Goal: Task Accomplishment & Management: Use online tool/utility

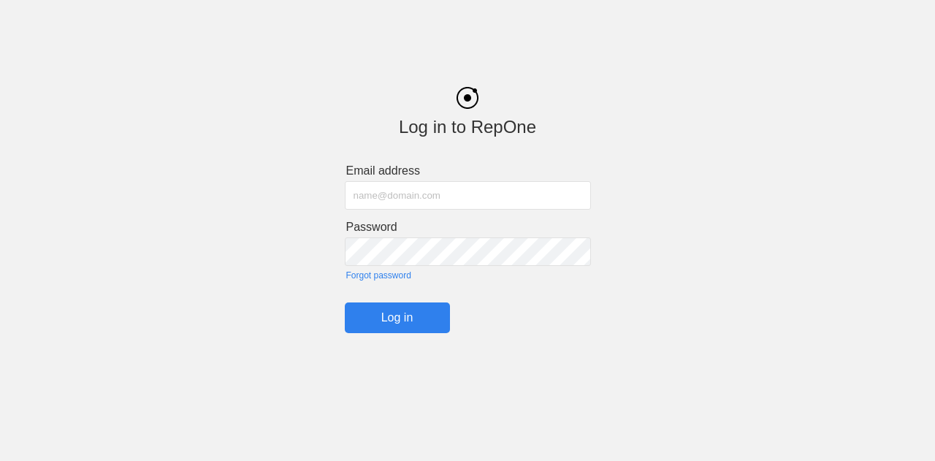
click at [433, 202] on input "text" at bounding box center [468, 195] width 246 height 28
type input "[PERSON_NAME][EMAIL_ADDRESS][PERSON_NAME][PERSON_NAME][DOMAIN_NAME]"
click at [391, 319] on input "Log in" at bounding box center [397, 317] width 105 height 31
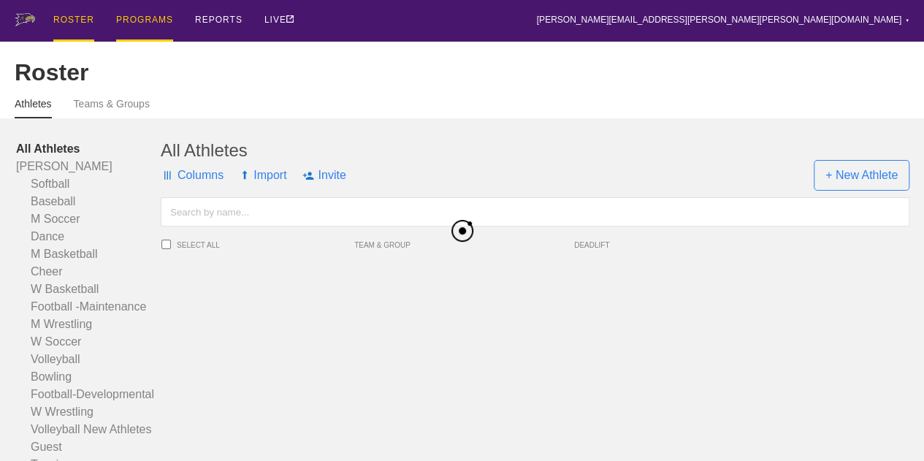
click at [148, 23] on div "PROGRAMS" at bounding box center [144, 21] width 57 height 42
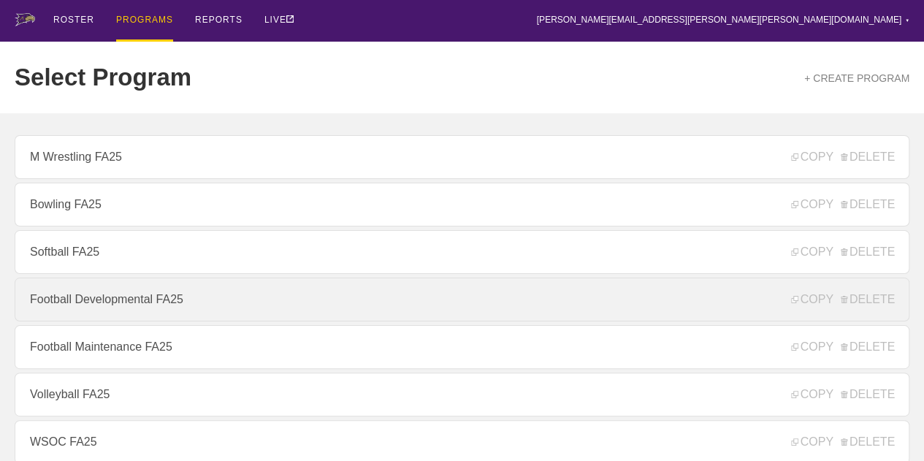
click at [181, 306] on link "Football Developmental FA25" at bounding box center [462, 300] width 895 height 44
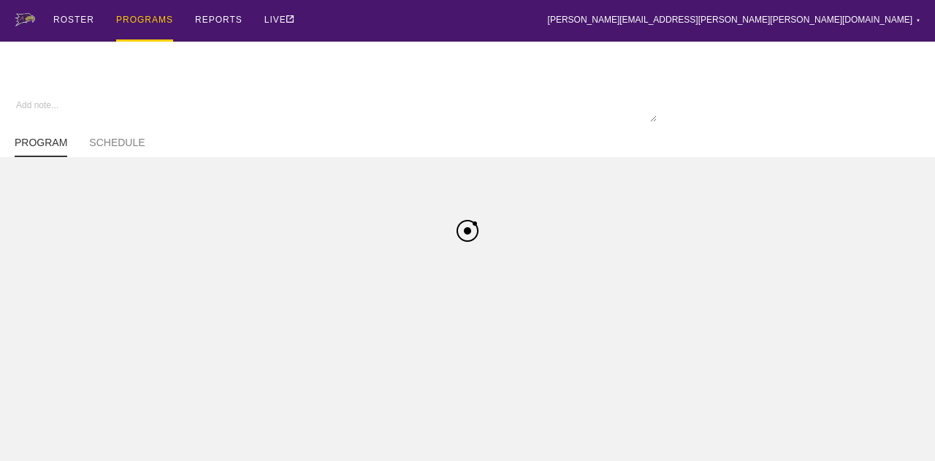
type textarea "x"
type input "Football Developmental FA25"
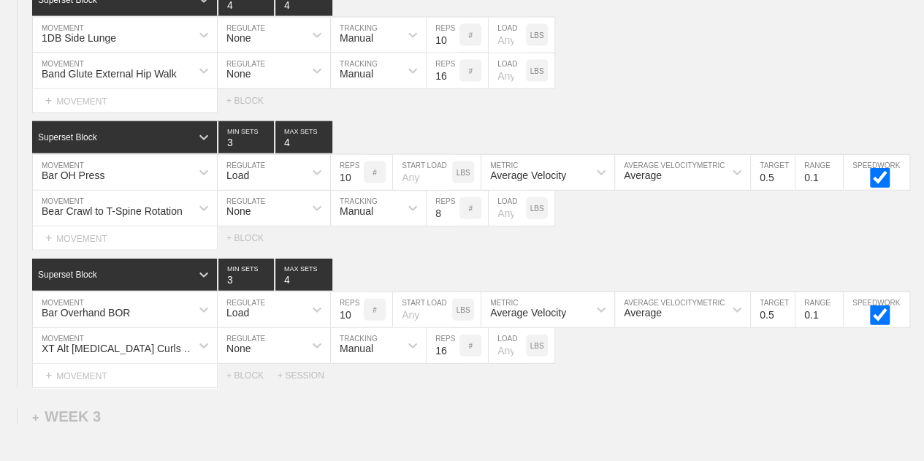
scroll to position [1650, 0]
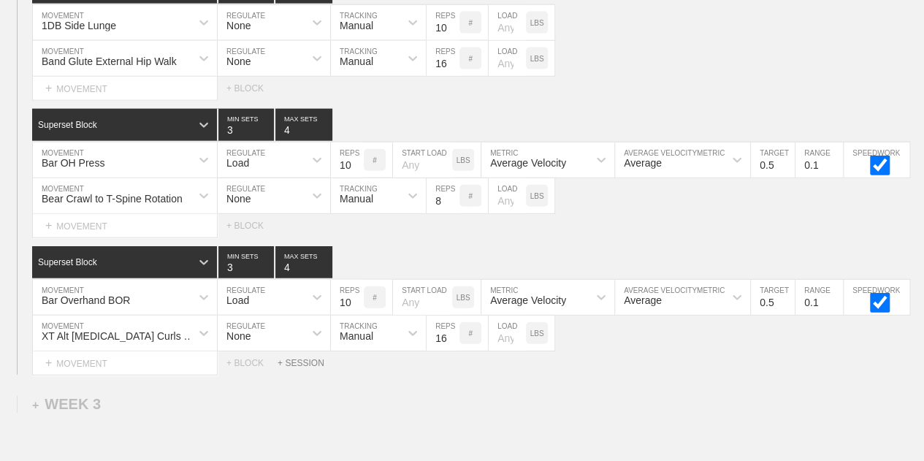
click at [294, 368] on div "+ SESSION" at bounding box center [307, 363] width 58 height 10
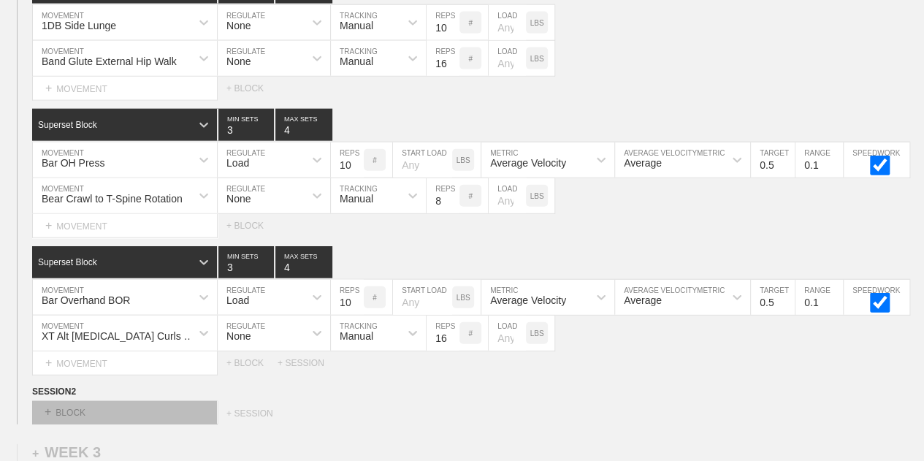
click at [112, 421] on div "+ BLOCK" at bounding box center [124, 412] width 184 height 23
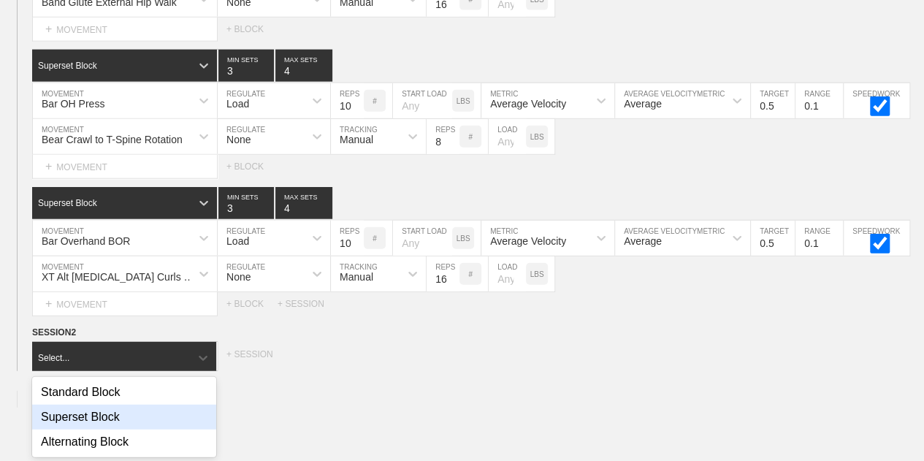
scroll to position [1717, 0]
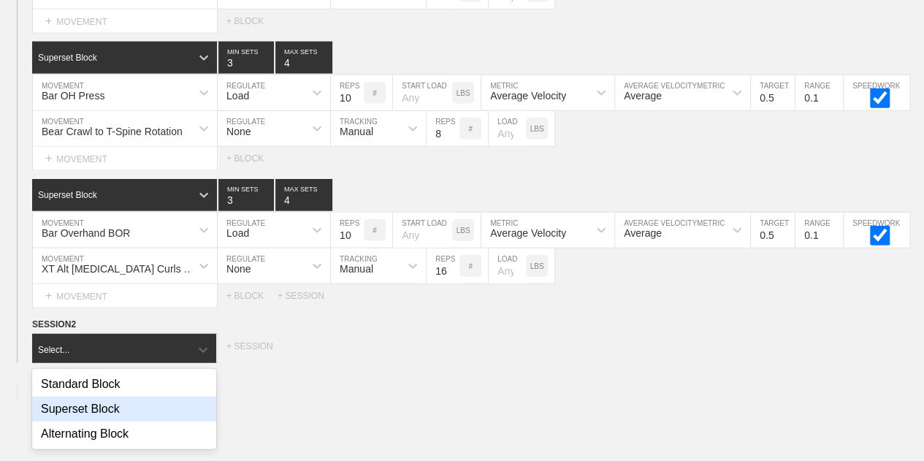
click at [112, 421] on div "Superset Block" at bounding box center [124, 409] width 184 height 25
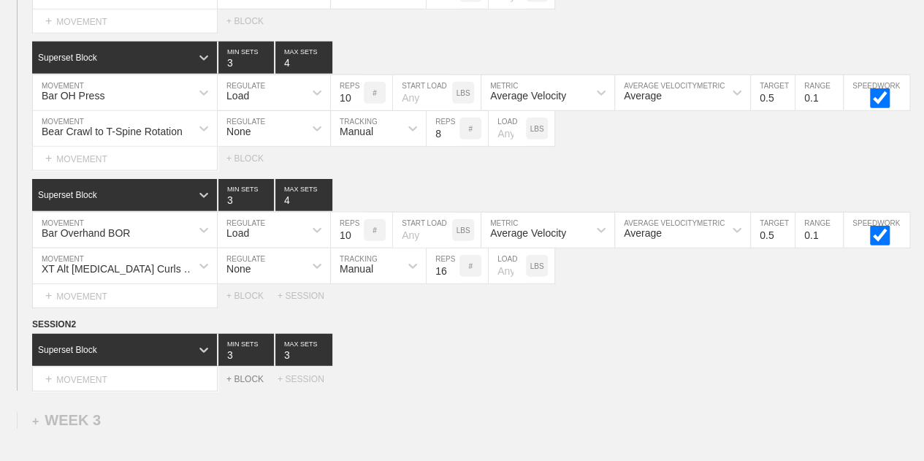
click at [238, 383] on div "+ BLOCK" at bounding box center [251, 379] width 51 height 10
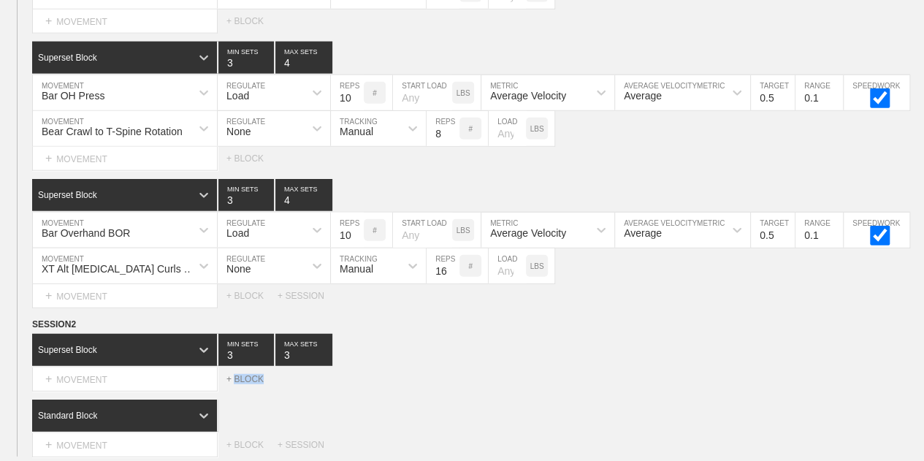
click at [238, 383] on div "+ BLOCK" at bounding box center [251, 379] width 51 height 10
click at [287, 361] on input "3" at bounding box center [303, 350] width 57 height 32
type input "4"
click at [169, 429] on div "Standard Block" at bounding box center [125, 416] width 186 height 32
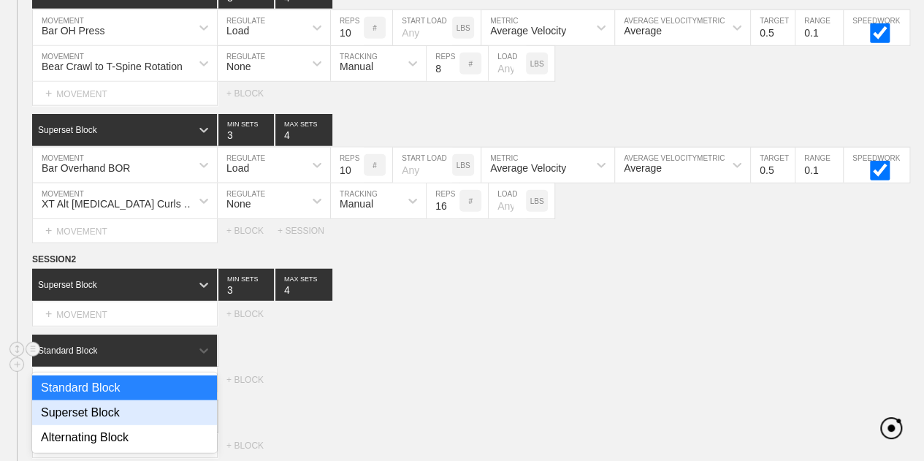
scroll to position [1786, 0]
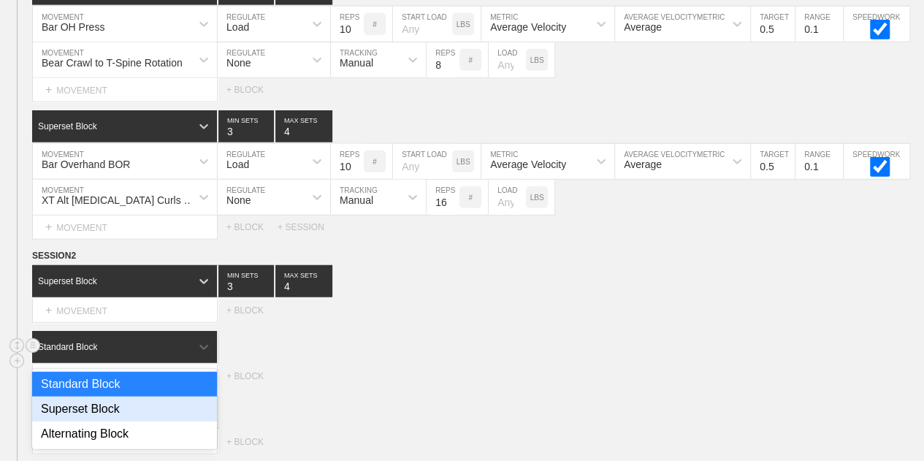
click at [146, 413] on div "Superset Block" at bounding box center [124, 409] width 185 height 25
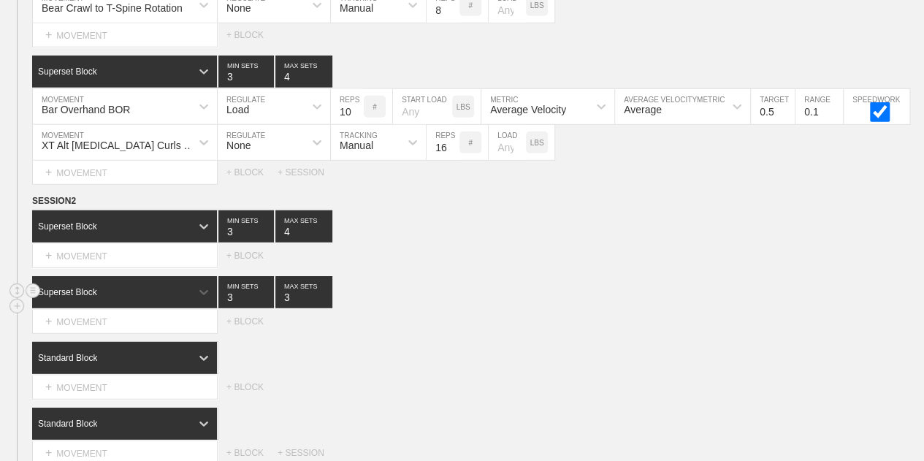
click at [146, 374] on div "Standard Block" at bounding box center [125, 358] width 186 height 32
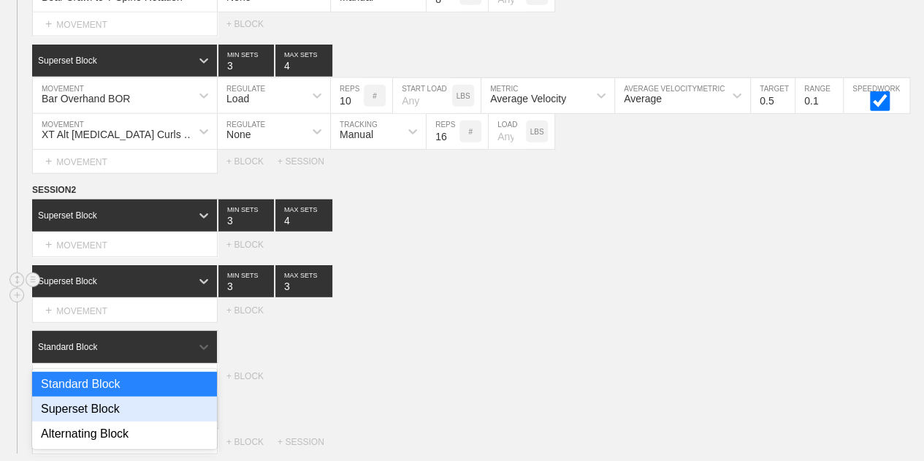
click at [146, 413] on div "Superset Block" at bounding box center [124, 409] width 185 height 25
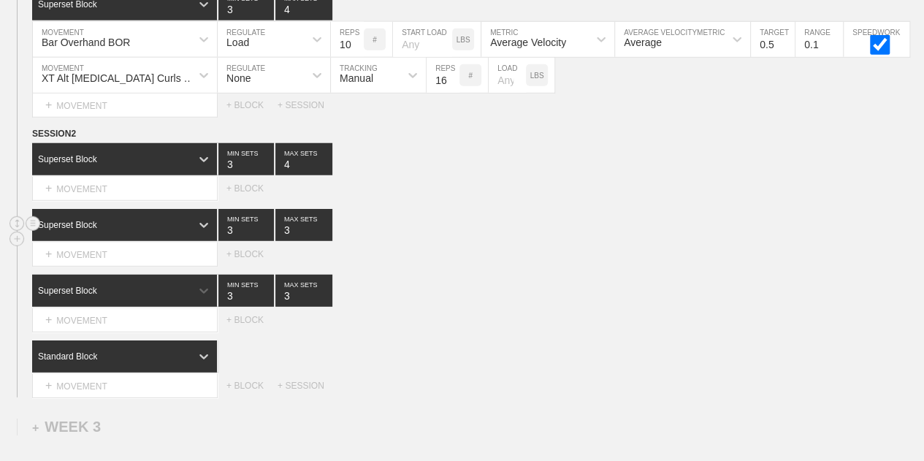
click at [146, 372] on div "Standard Block" at bounding box center [125, 356] width 186 height 32
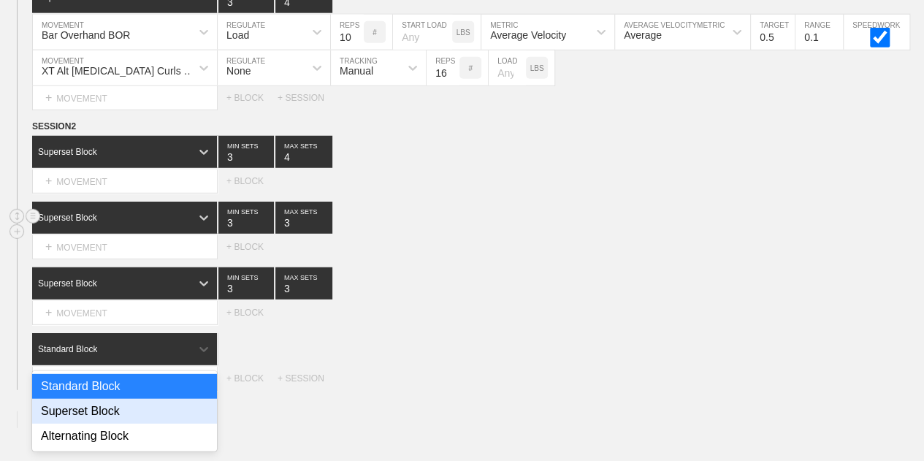
scroll to position [1917, 0]
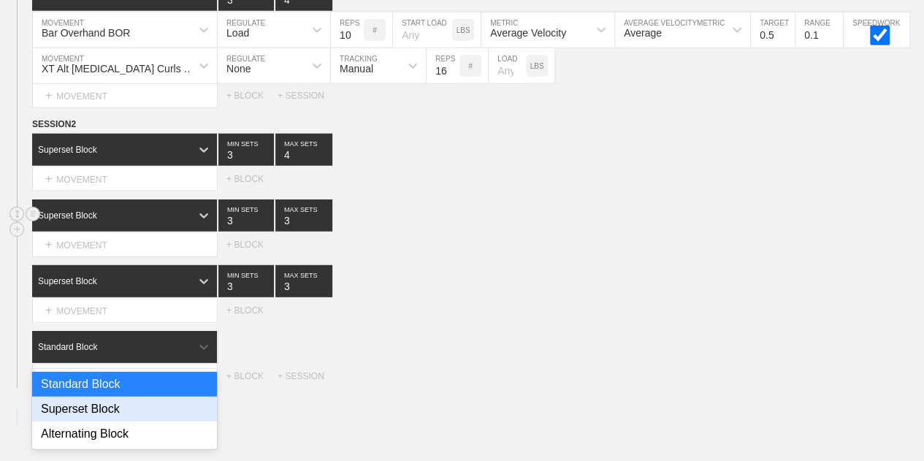
click at [146, 413] on div "Superset Block" at bounding box center [124, 409] width 185 height 25
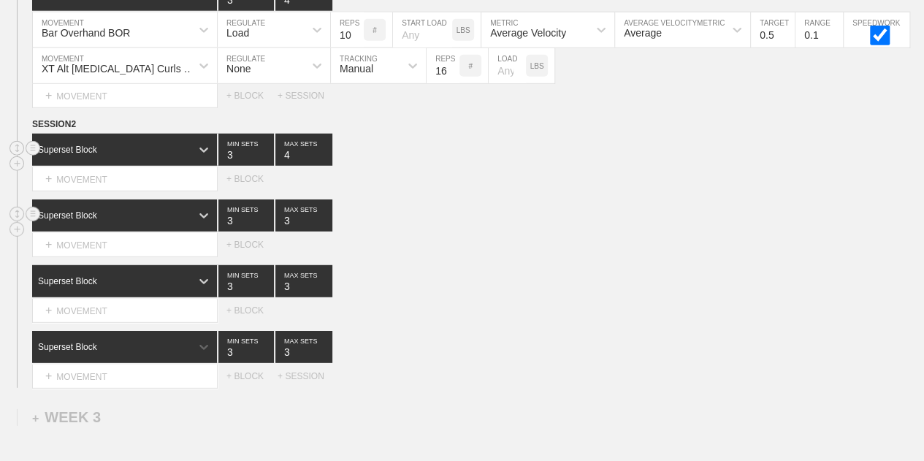
click at [644, 141] on div "Superset Block 3 MIN SETS 4 MAX SETS" at bounding box center [478, 150] width 892 height 32
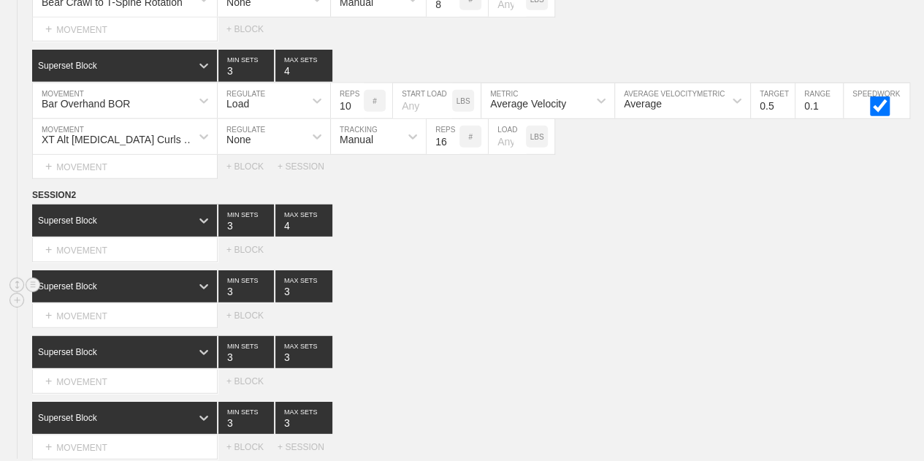
scroll to position [1849, 0]
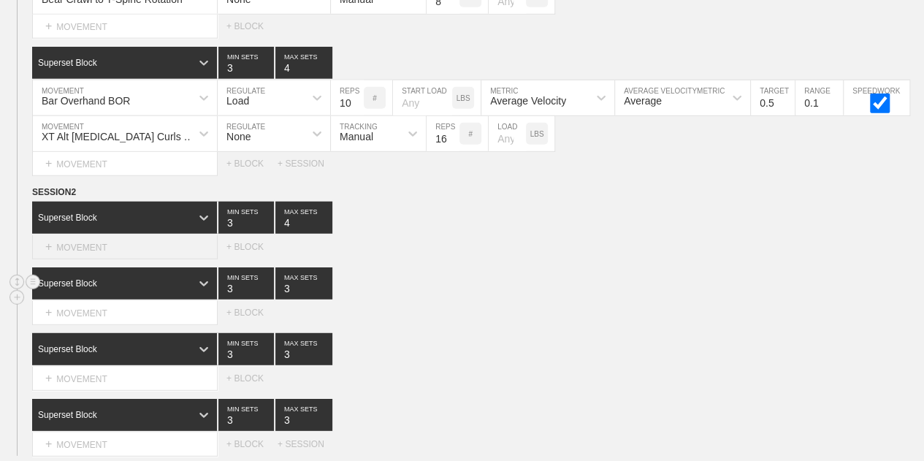
click at [110, 250] on div "+ MOVEMENT" at bounding box center [125, 247] width 186 height 24
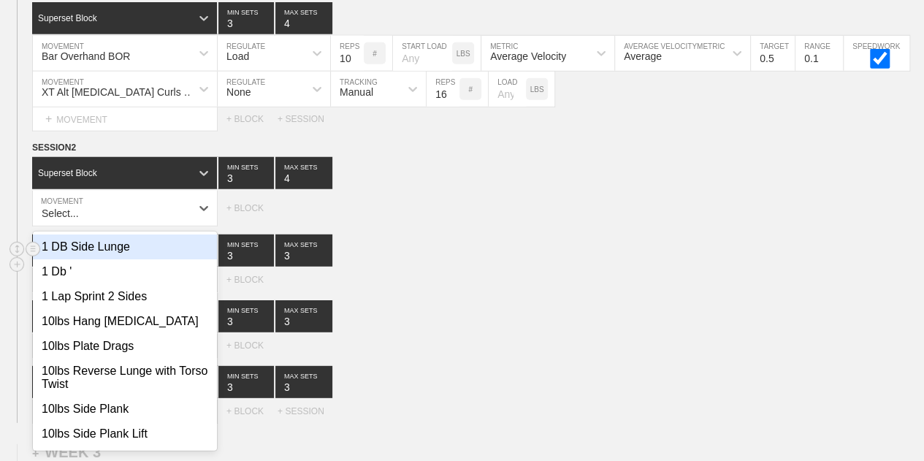
scroll to position [1895, 0]
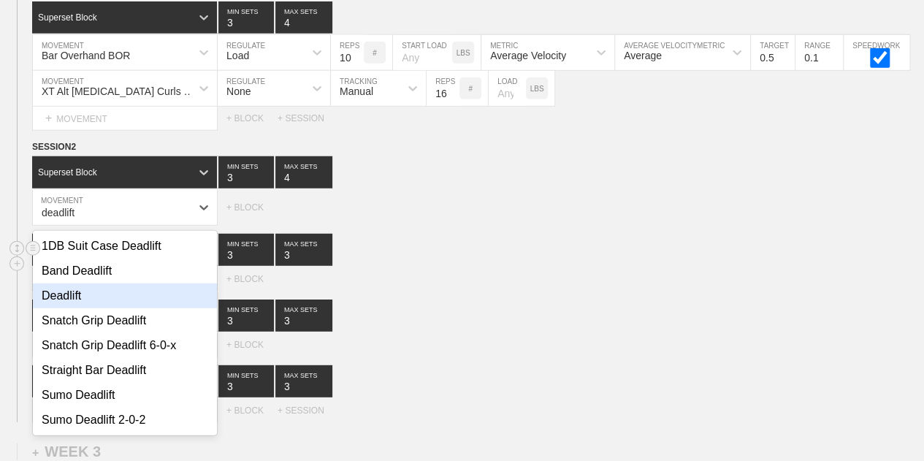
click at [60, 307] on div "Deadlift" at bounding box center [125, 295] width 184 height 25
type input "deadlift"
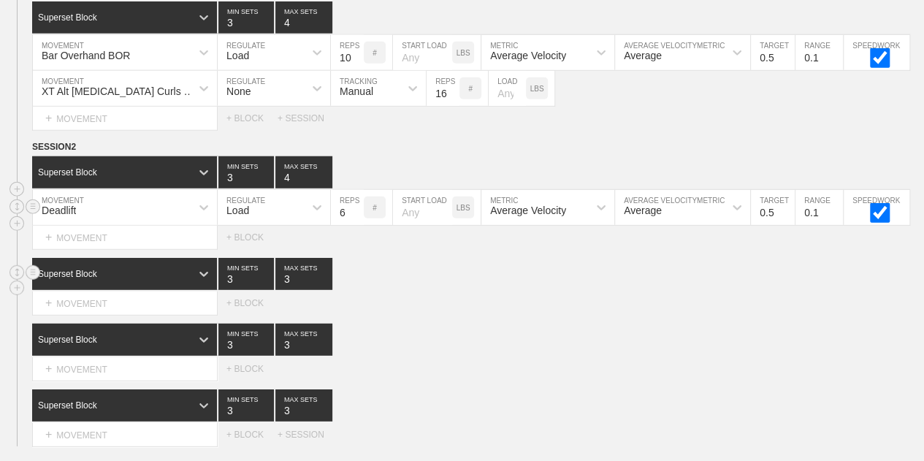
click at [339, 221] on input "6" at bounding box center [347, 207] width 33 height 35
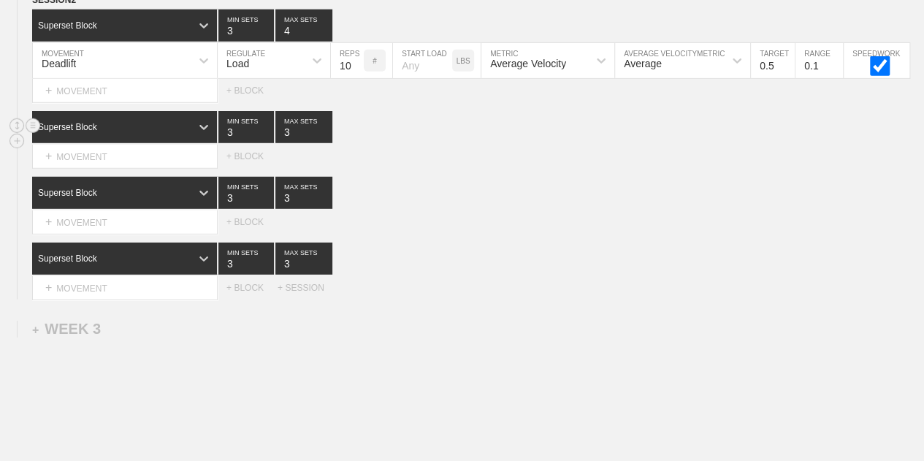
scroll to position [2036, 0]
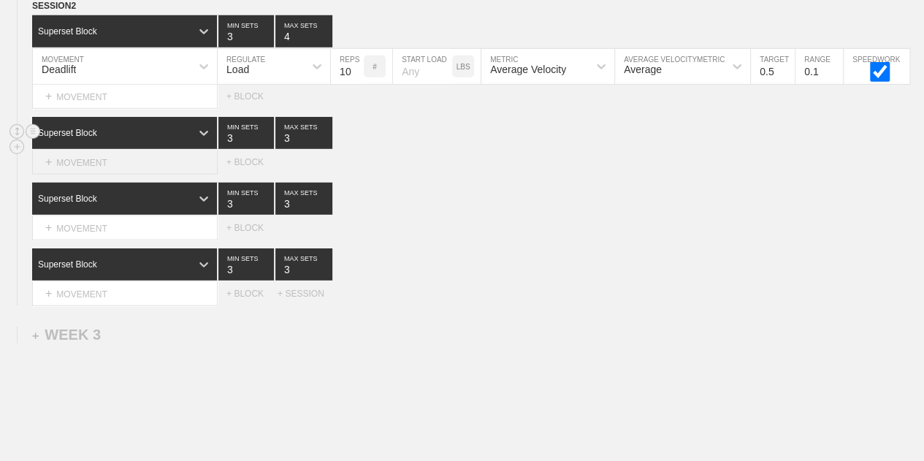
type input "10"
click at [142, 169] on div "+ MOVEMENT" at bounding box center [125, 162] width 186 height 24
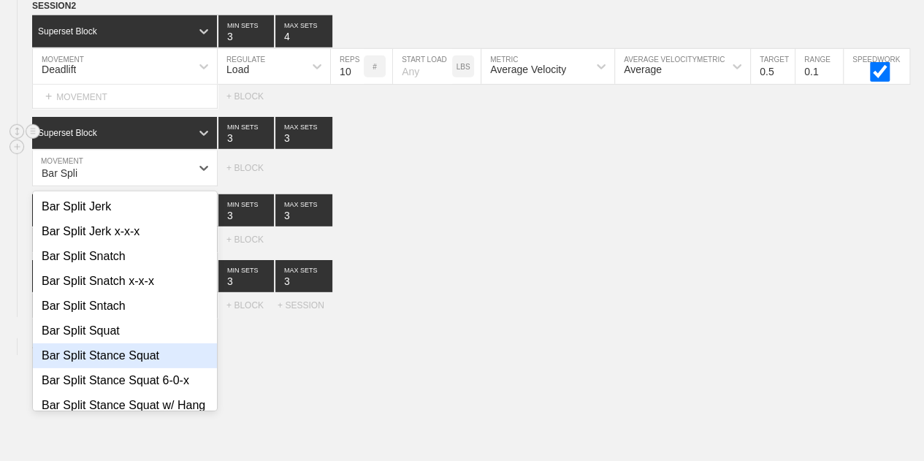
click at [128, 367] on div "Bar Split Stance Squat" at bounding box center [125, 355] width 184 height 25
type input "Bar Spli"
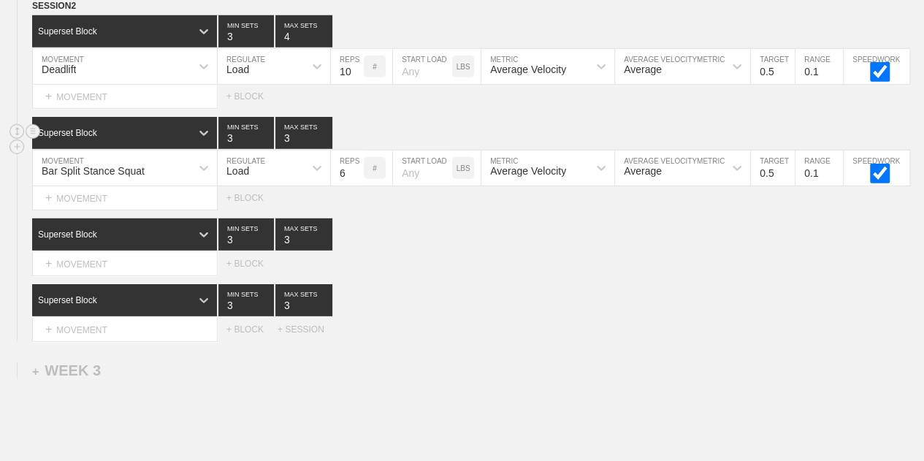
click at [283, 142] on input "3" at bounding box center [303, 133] width 57 height 32
type input "4"
click at [337, 182] on input "6" at bounding box center [347, 167] width 33 height 35
type input "12"
click at [356, 131] on div "Superset Block 3 MIN SETS 4 MAX SETS" at bounding box center [478, 133] width 892 height 32
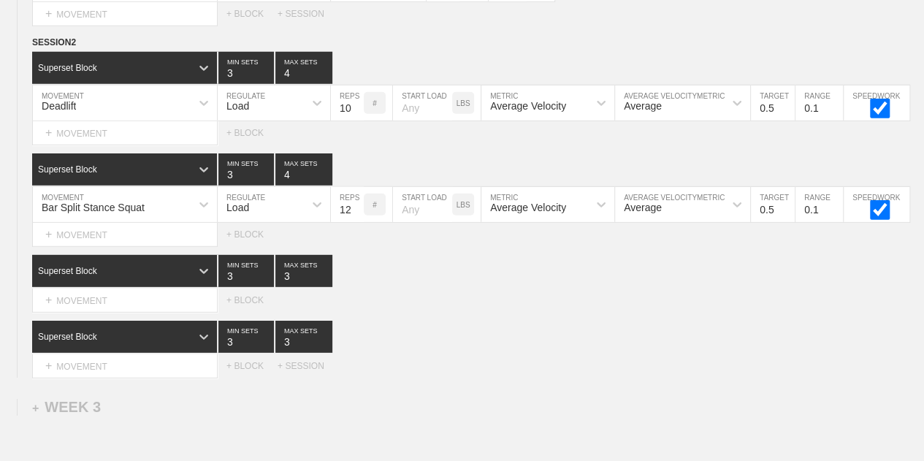
scroll to position [2002, 0]
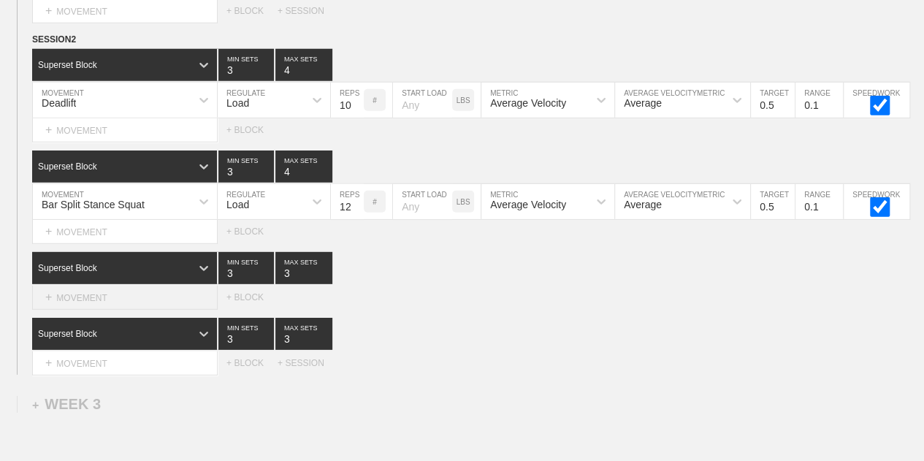
click at [119, 302] on div "+ MOVEMENT" at bounding box center [125, 298] width 186 height 24
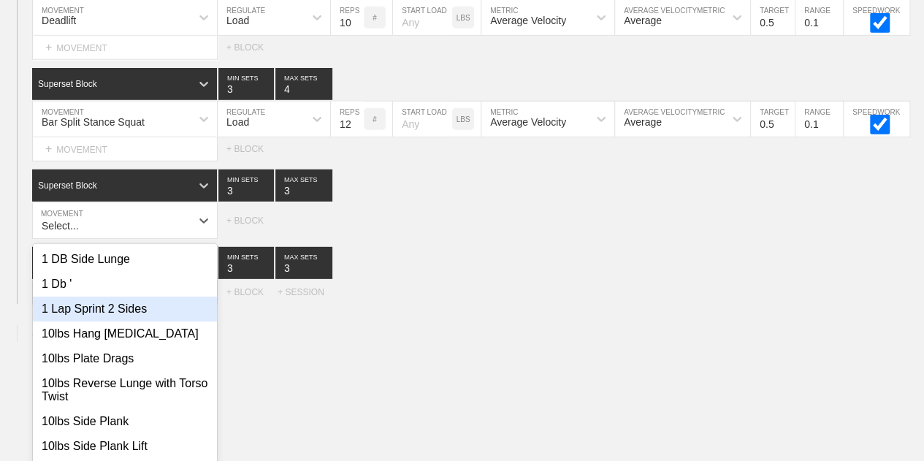
scroll to position [2097, 0]
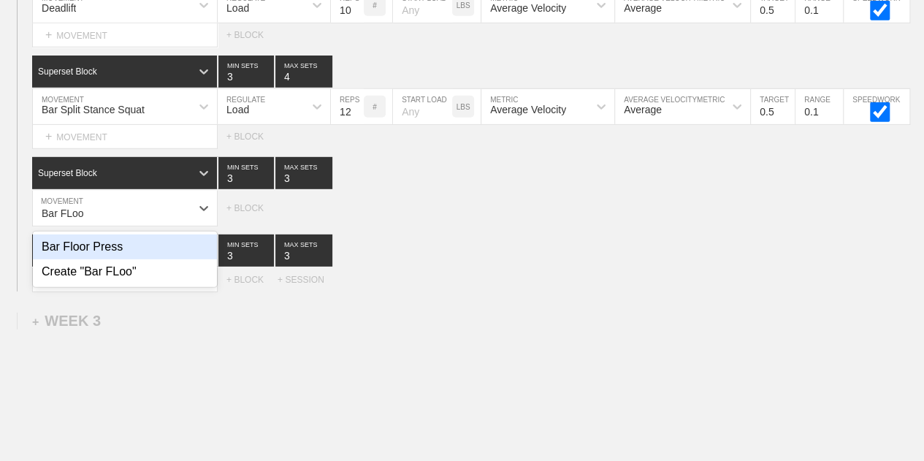
click at [84, 250] on div "Bar Floor Press" at bounding box center [125, 246] width 184 height 25
type input "Bar FLoo"
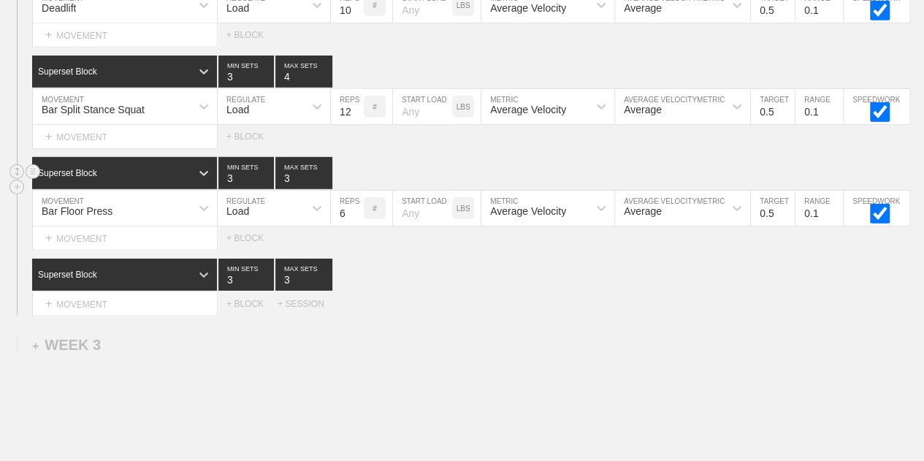
click at [283, 189] on input "3" at bounding box center [303, 173] width 57 height 32
type input "4"
click at [80, 299] on div "+ MOVEMENT" at bounding box center [125, 304] width 186 height 24
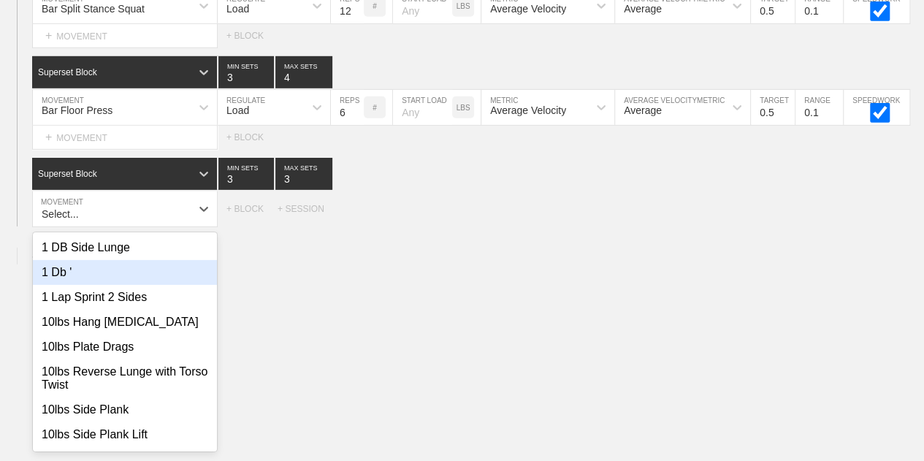
scroll to position [2198, 0]
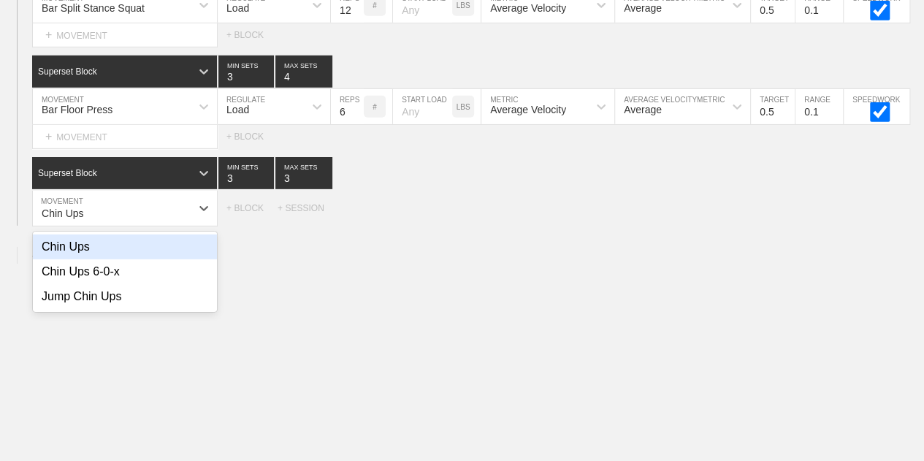
click at [76, 256] on div "Chin Ups" at bounding box center [125, 246] width 184 height 25
type input "Chin Ups"
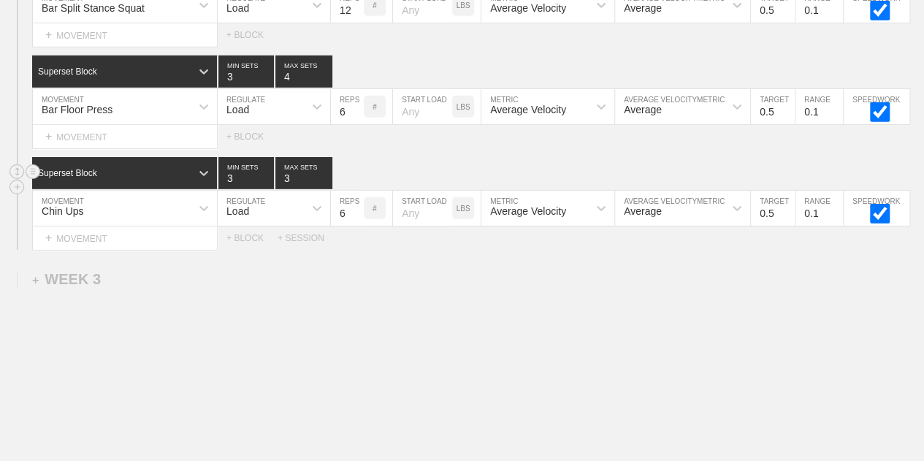
click at [283, 186] on input "3" at bounding box center [303, 173] width 57 height 32
type input "4"
click at [232, 185] on input "3" at bounding box center [246, 173] width 56 height 32
type input "4"
click at [343, 121] on input "6" at bounding box center [347, 106] width 33 height 35
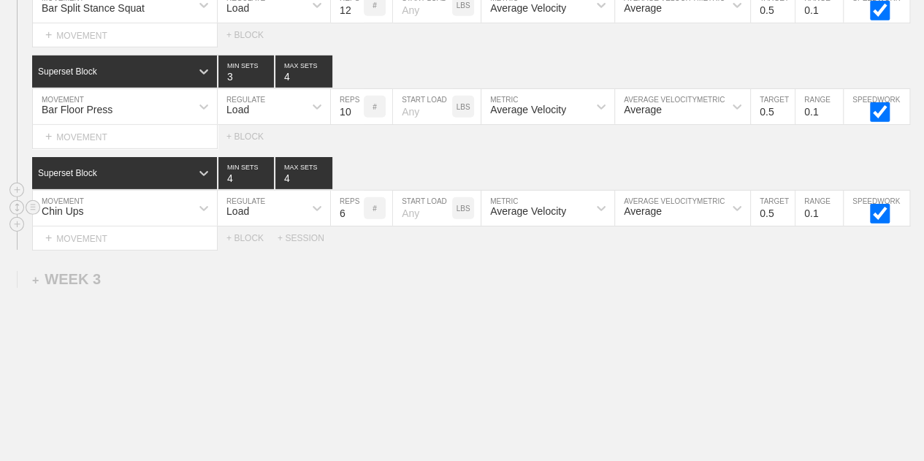
type input "10"
click at [270, 219] on div "Load" at bounding box center [261, 208] width 86 height 25
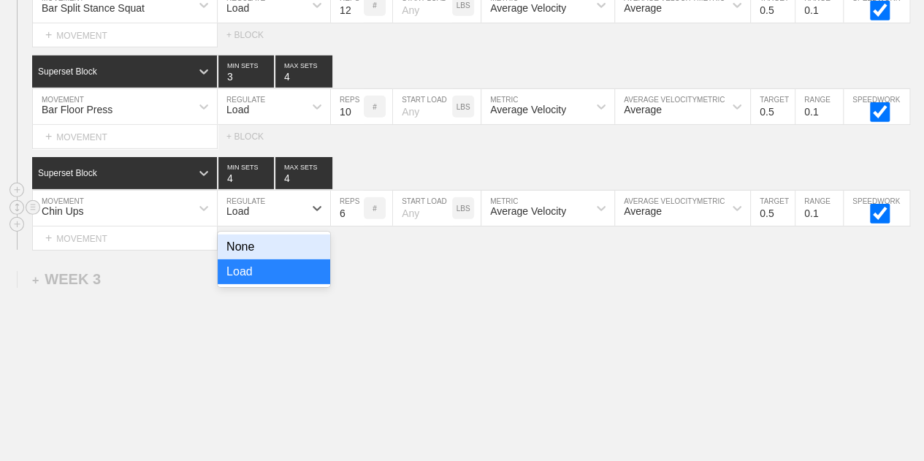
click at [280, 259] on div "None" at bounding box center [274, 246] width 112 height 25
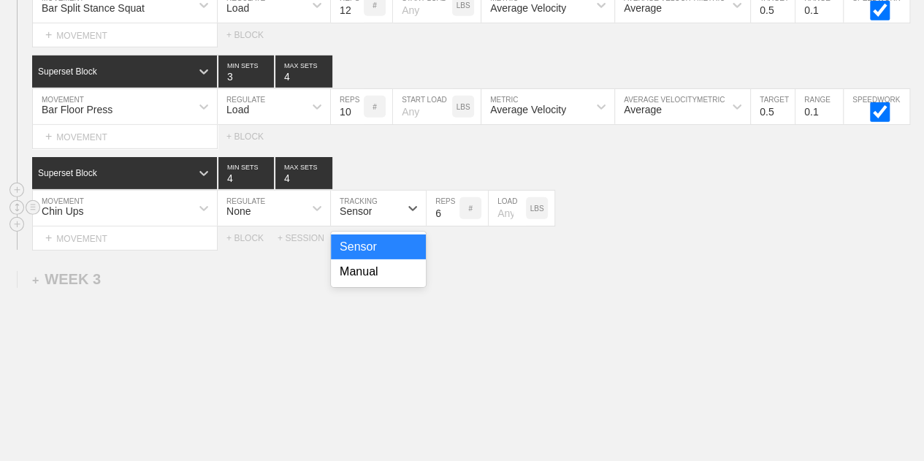
click at [393, 221] on div "Sensor" at bounding box center [365, 208] width 69 height 25
click at [388, 279] on div "Manual" at bounding box center [378, 271] width 95 height 25
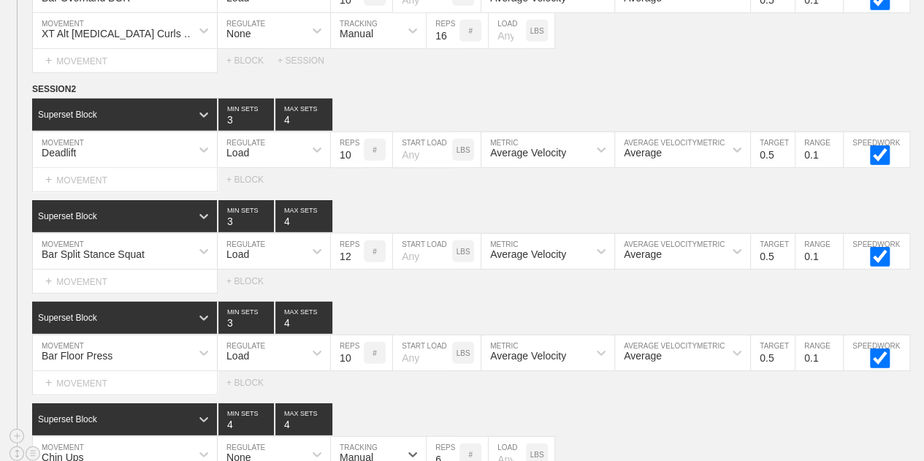
scroll to position [2064, 0]
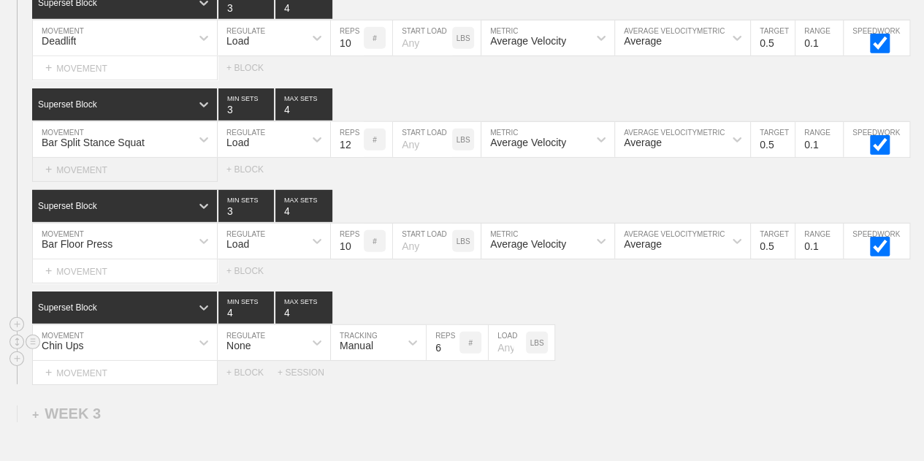
click at [112, 176] on div "+ MOVEMENT" at bounding box center [125, 170] width 186 height 24
click at [399, 205] on div "Superset Block 3 MIN SETS 4 MAX SETS" at bounding box center [478, 206] width 892 height 32
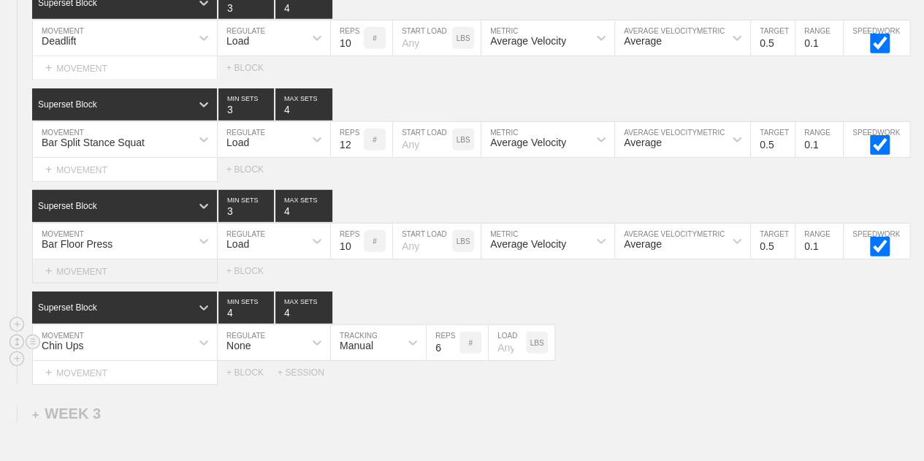
click at [70, 278] on div "+ MOVEMENT" at bounding box center [125, 271] width 186 height 24
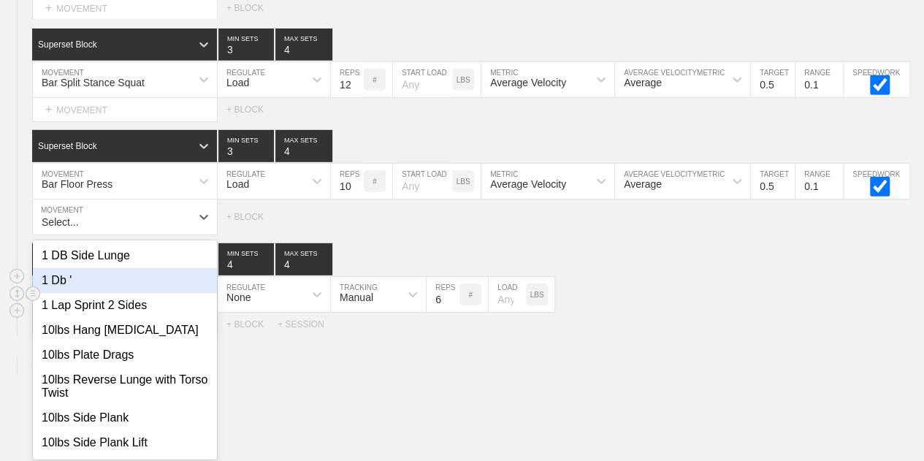
scroll to position [2133, 0]
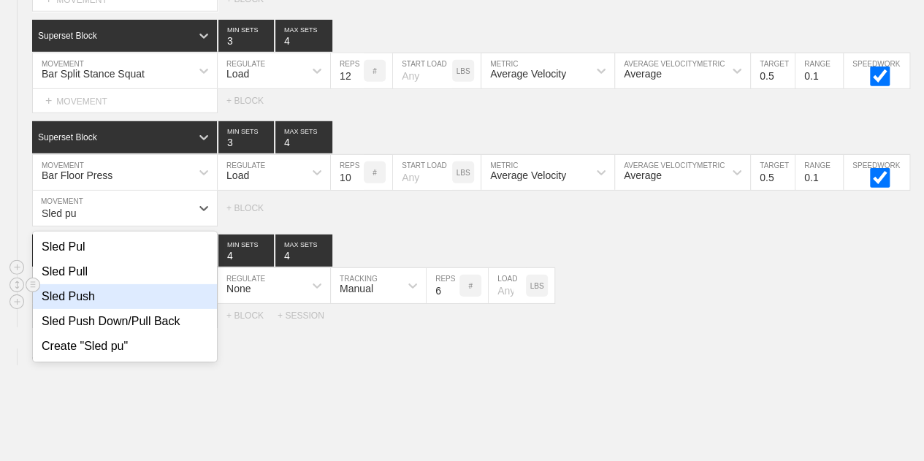
click at [102, 294] on div "Sled Push" at bounding box center [125, 296] width 184 height 25
type input "Sled pu"
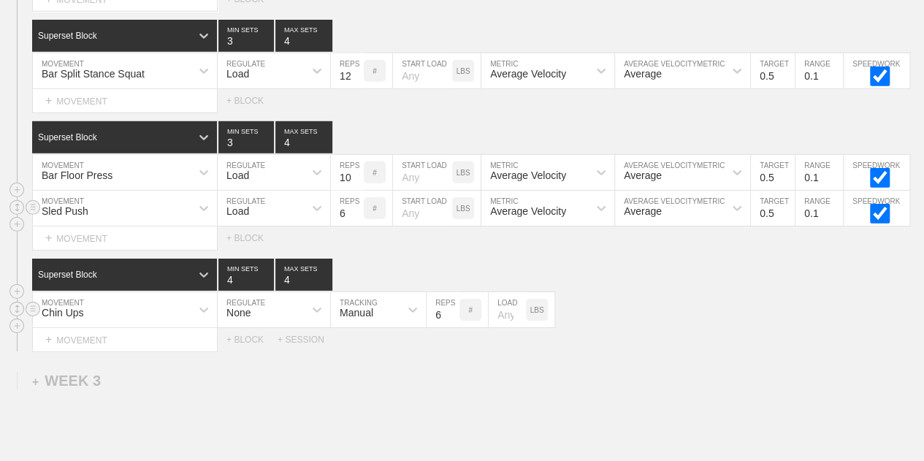
click at [297, 215] on div "Load" at bounding box center [261, 208] width 86 height 25
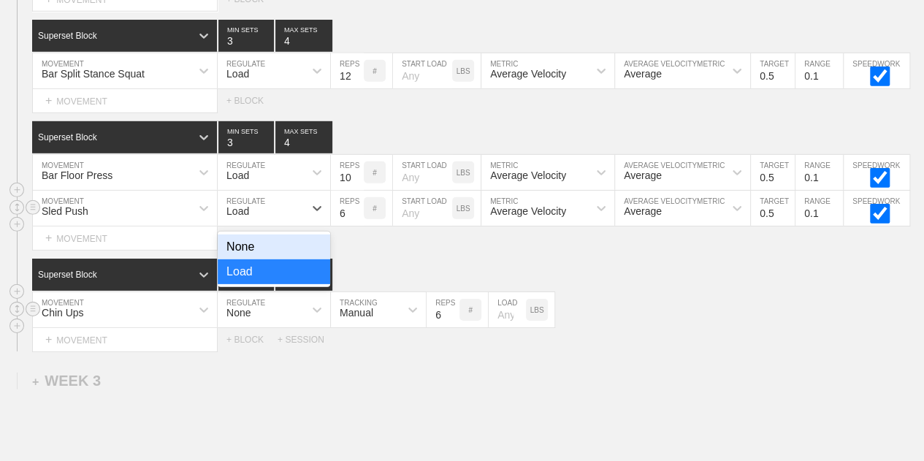
click at [298, 255] on div "None" at bounding box center [274, 246] width 112 height 25
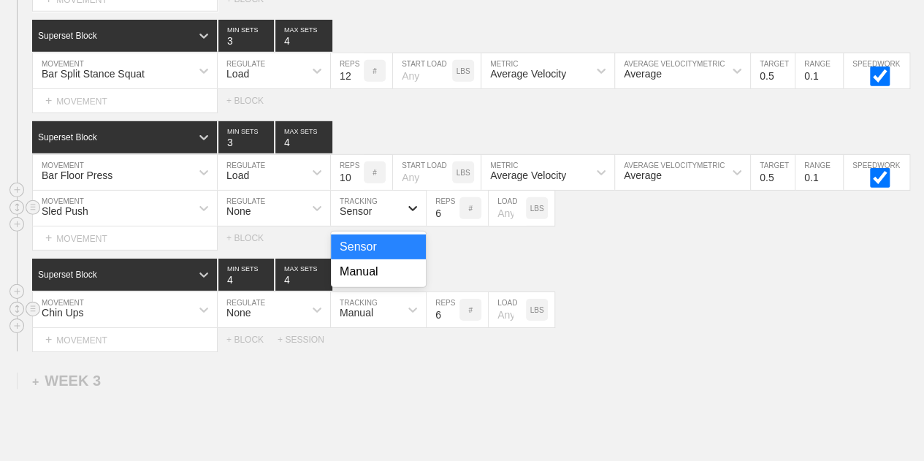
click at [406, 208] on icon at bounding box center [412, 208] width 15 height 15
click at [397, 276] on div "Manual" at bounding box center [378, 271] width 95 height 25
click at [437, 219] on input "6" at bounding box center [443, 208] width 33 height 35
type input "1"
click at [493, 218] on input "number" at bounding box center [507, 208] width 37 height 35
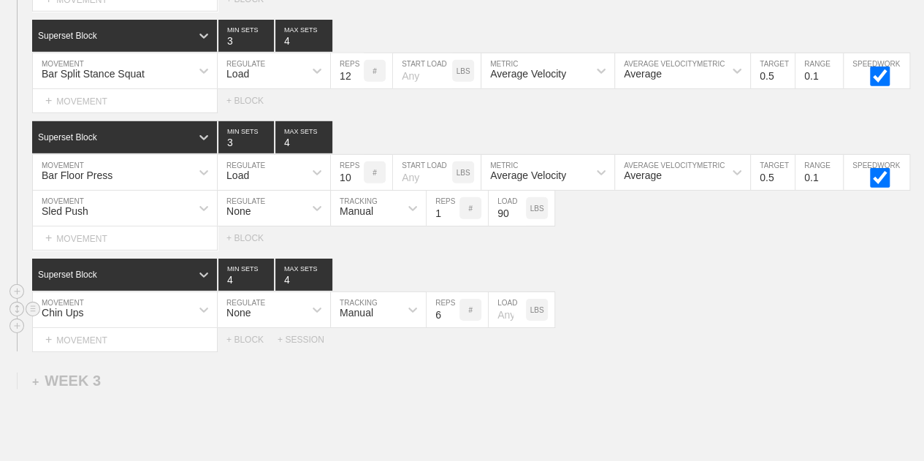
type input "90"
click at [635, 256] on div "SESSION 2 Superset Block 3 MIN SETS 4 MAX SETS DUPLICATE INSERT MOVEMENT AFTER …" at bounding box center [462, 126] width 924 height 450
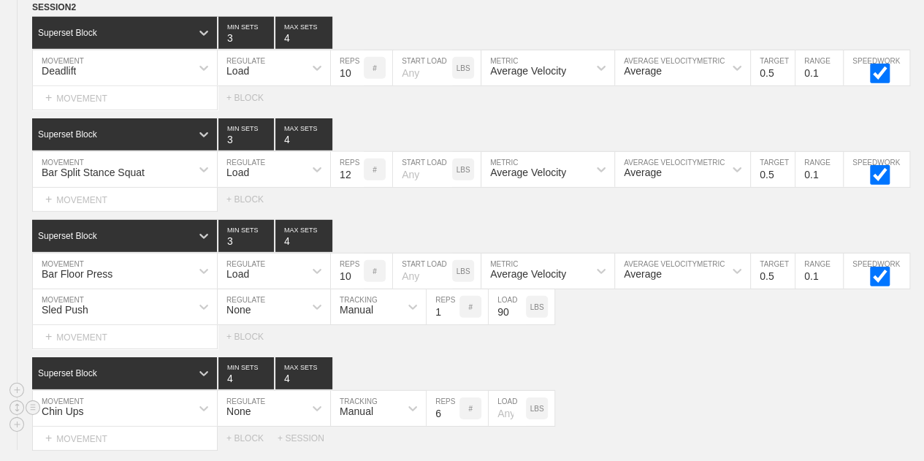
scroll to position [2049, 0]
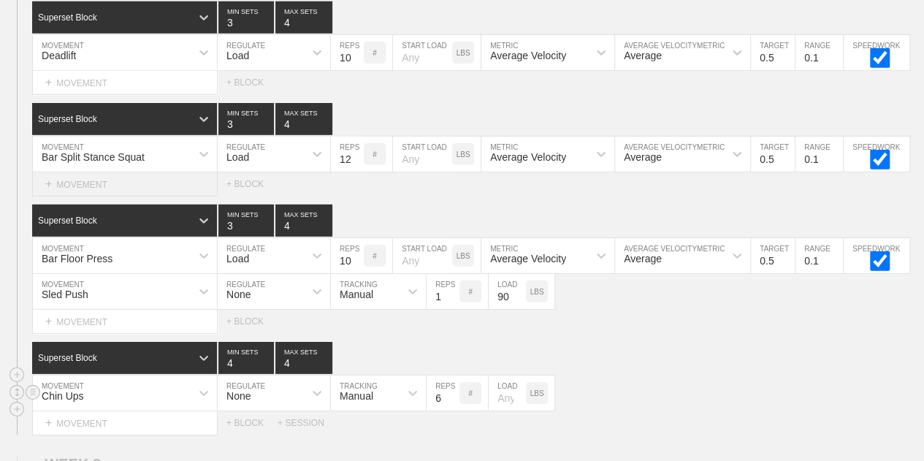
click at [148, 193] on div "+ MOVEMENT" at bounding box center [125, 184] width 186 height 24
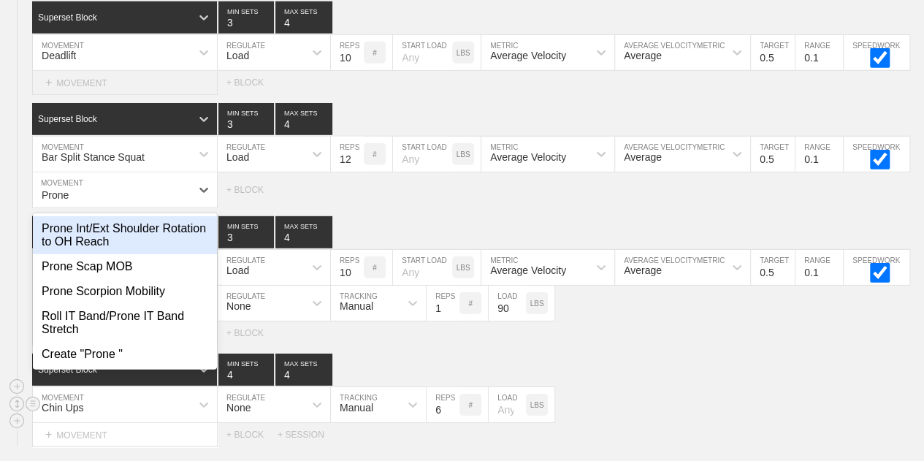
type input "Prone"
click at [133, 83] on div "+ MOVEMENT" at bounding box center [125, 83] width 186 height 24
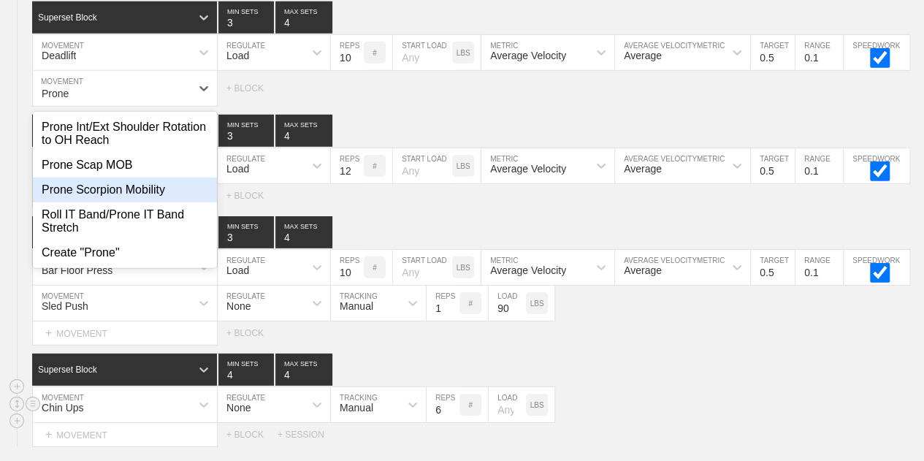
click at [155, 201] on div "Prone Scorpion Mobility" at bounding box center [125, 189] width 184 height 25
type input "Prone"
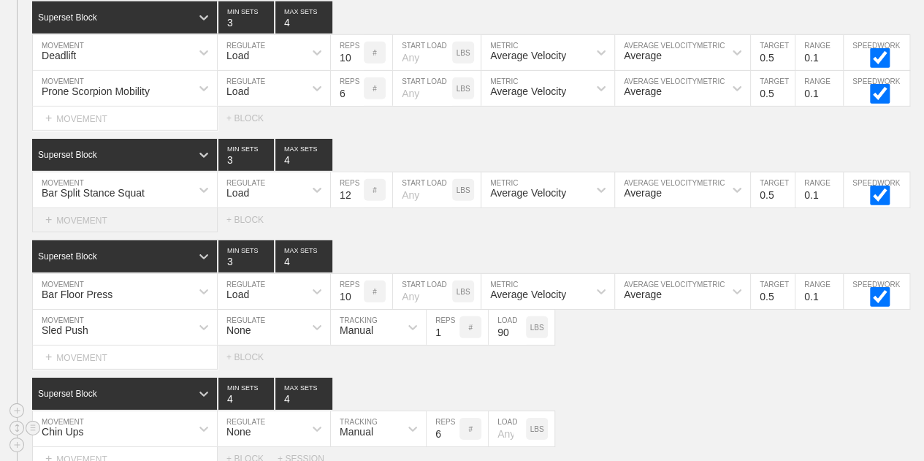
click at [111, 223] on div "+ MOVEMENT" at bounding box center [125, 220] width 186 height 24
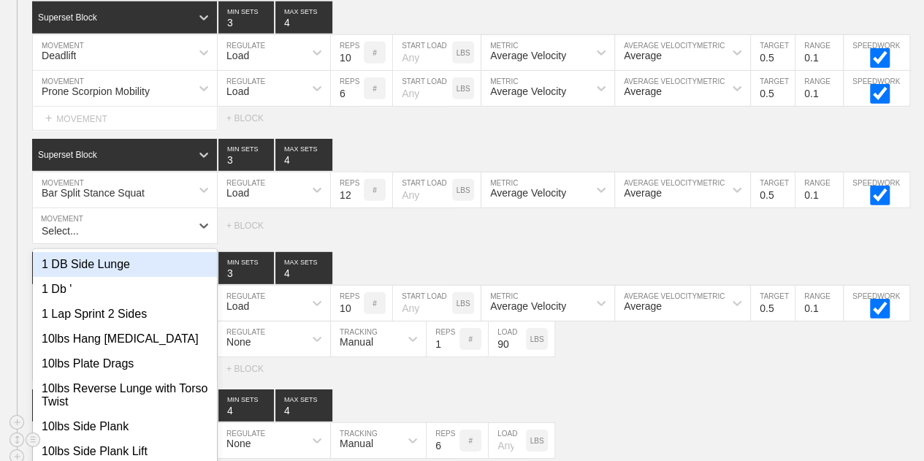
scroll to position [2067, 0]
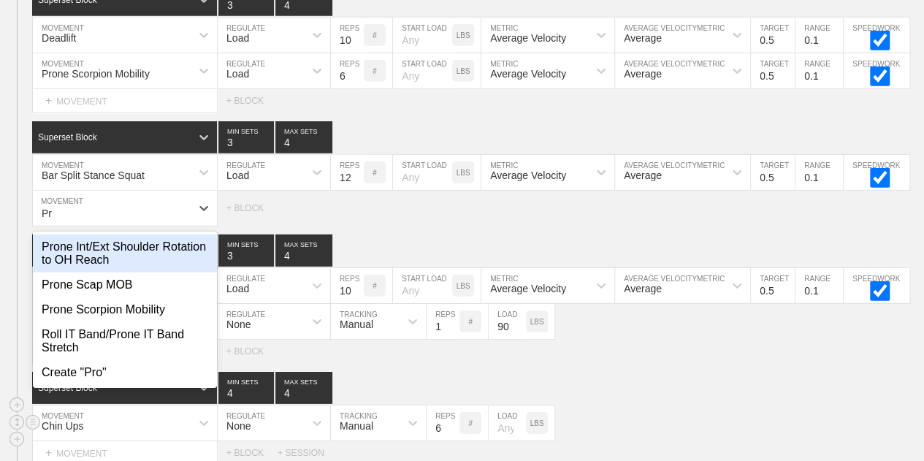
type input "P"
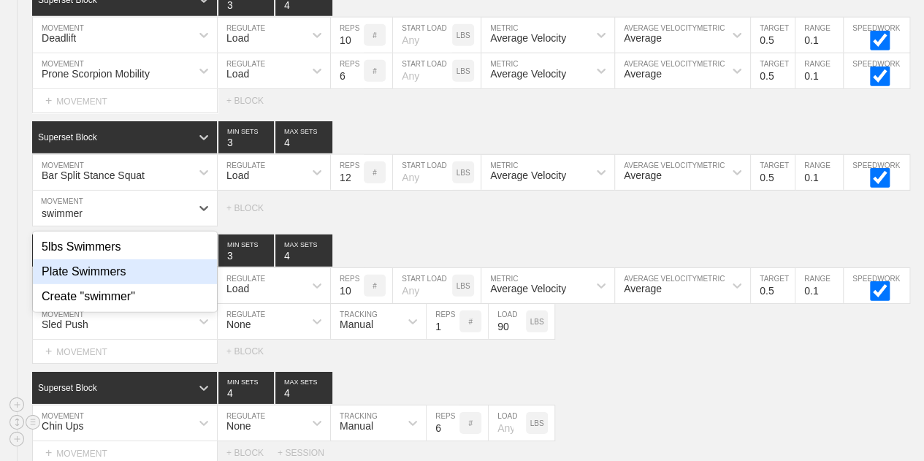
click at [124, 279] on div "Plate Swimmers" at bounding box center [125, 271] width 184 height 25
type input "swimmer"
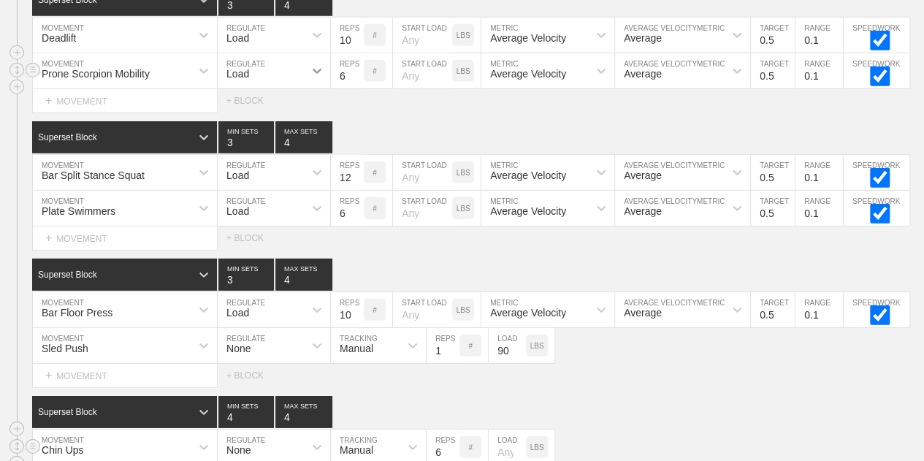
click at [304, 84] on div at bounding box center [317, 71] width 26 height 26
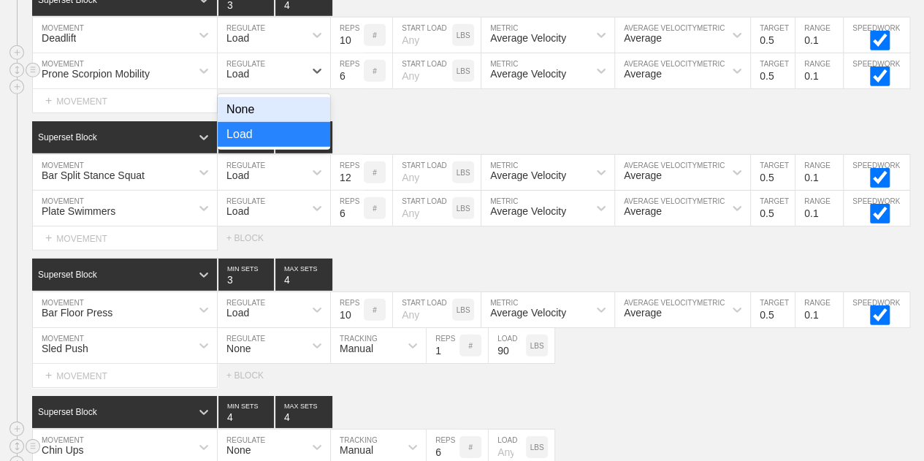
click at [307, 113] on div "None" at bounding box center [274, 109] width 112 height 25
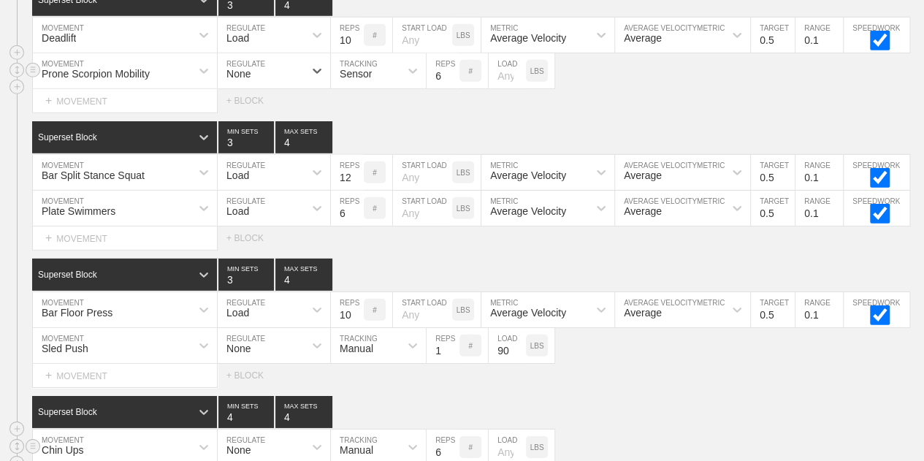
click at [383, 77] on div "Sensor" at bounding box center [365, 70] width 69 height 25
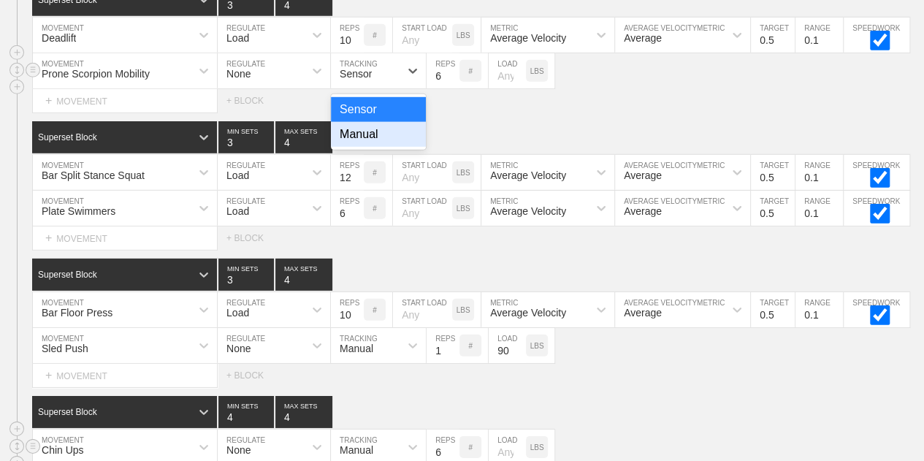
click at [383, 145] on div "Manual" at bounding box center [378, 134] width 95 height 25
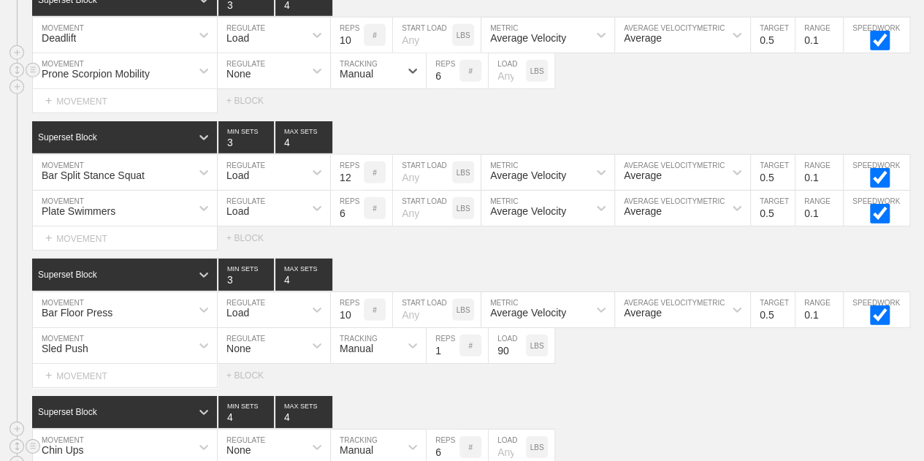
click at [435, 85] on input "6" at bounding box center [443, 70] width 33 height 35
type input "8"
click at [280, 208] on div "Load" at bounding box center [261, 208] width 86 height 25
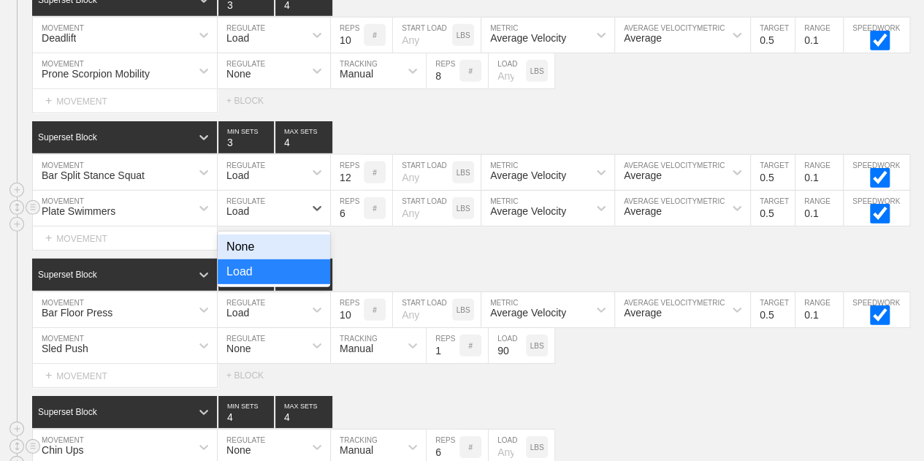
click at [278, 255] on div "None" at bounding box center [274, 246] width 112 height 25
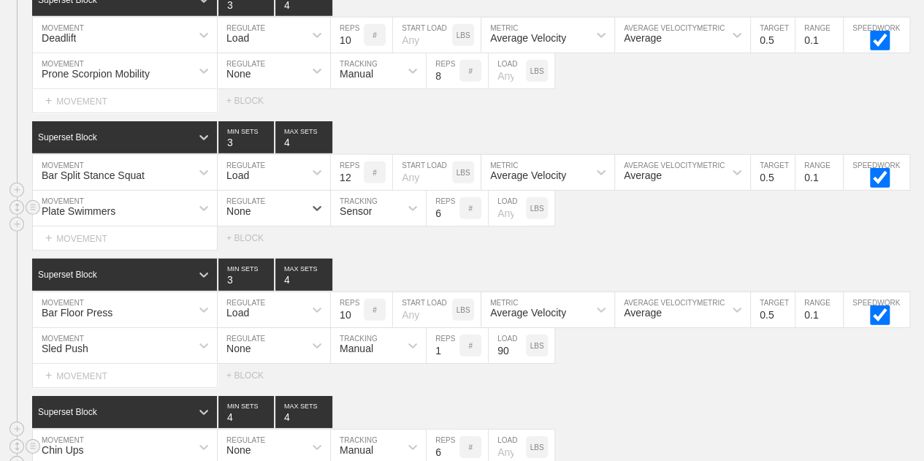
click at [377, 220] on div "Sensor" at bounding box center [365, 208] width 69 height 25
click at [375, 278] on div "Manual" at bounding box center [378, 271] width 95 height 25
click at [440, 217] on input "6" at bounding box center [443, 208] width 33 height 35
type input "16"
click at [507, 221] on input "number" at bounding box center [507, 208] width 37 height 35
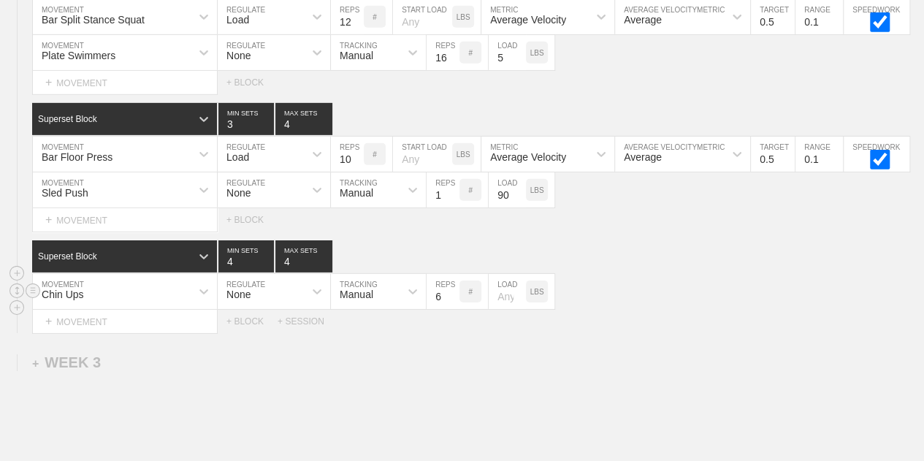
scroll to position [2226, 0]
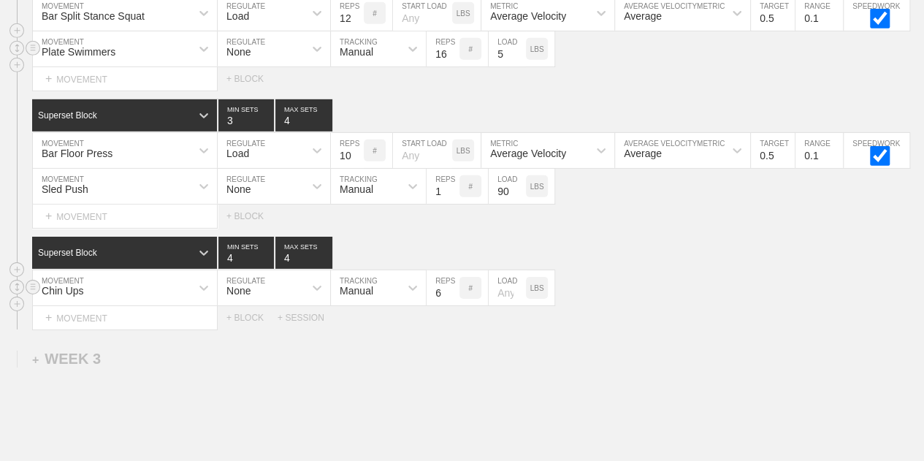
type input "5"
click at [145, 58] on div "Plate Swimmers" at bounding box center [112, 49] width 158 height 25
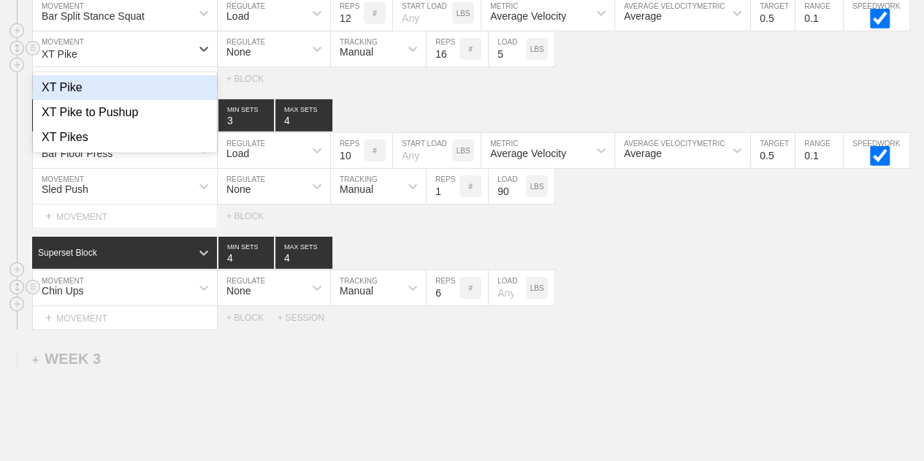
type input "XT Pikes"
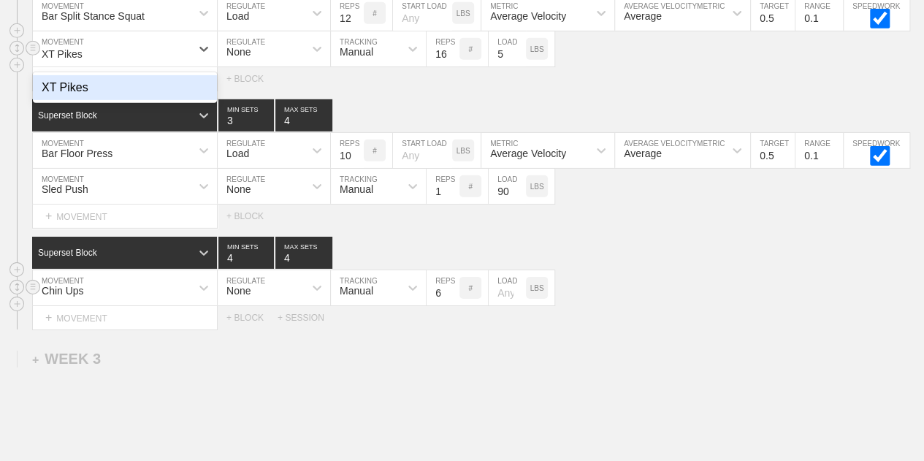
click at [77, 91] on div "XT Pikes" at bounding box center [125, 87] width 184 height 25
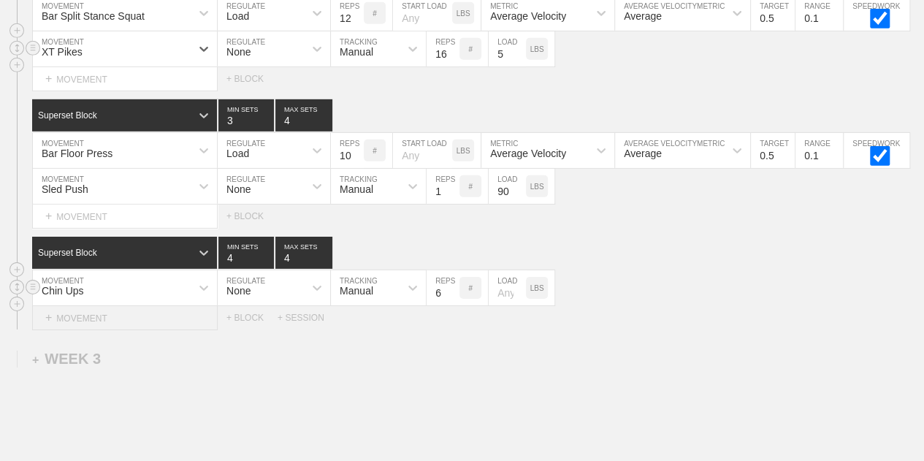
click at [112, 321] on div "+ MOVEMENT" at bounding box center [125, 318] width 186 height 24
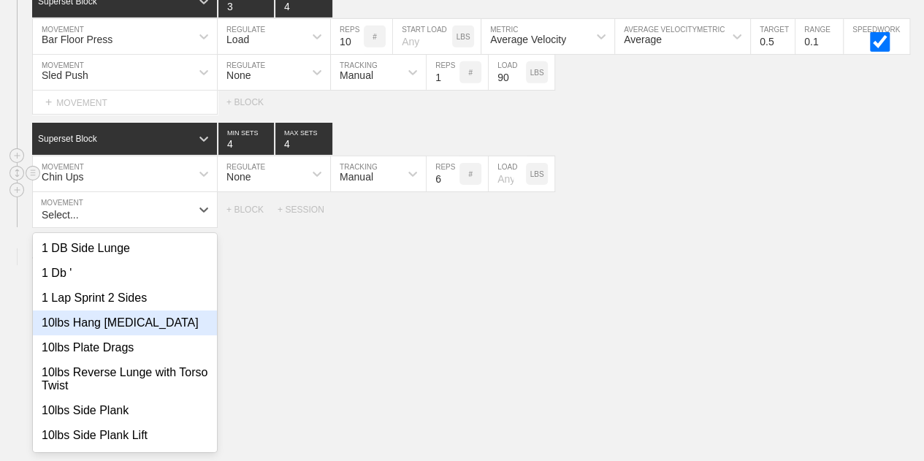
scroll to position [2340, 0]
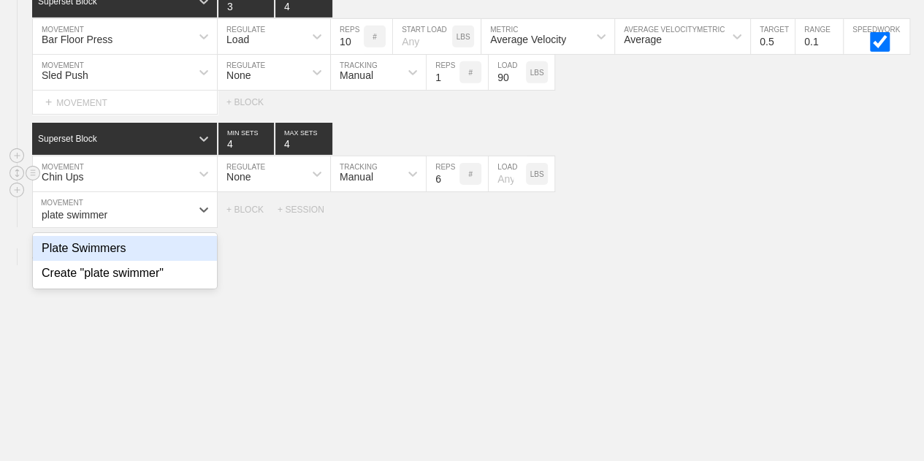
click at [91, 254] on div "Plate Swimmers" at bounding box center [125, 248] width 184 height 25
type input "plate swimmer"
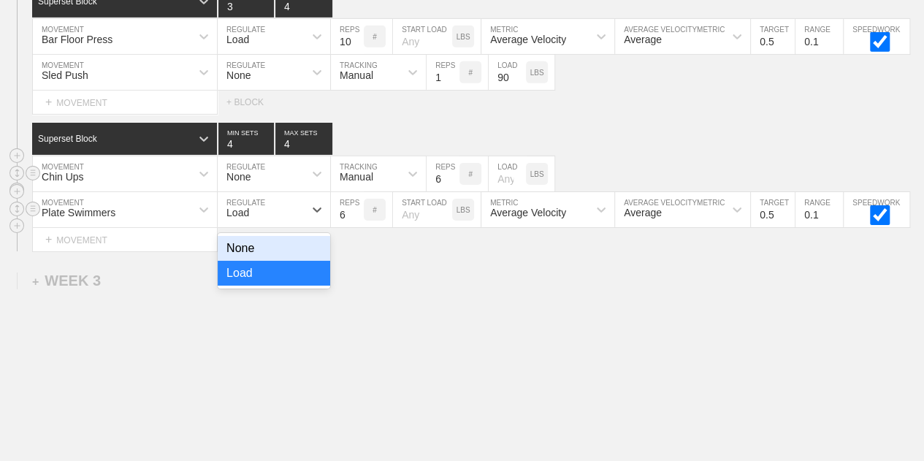
click at [274, 217] on div "Load" at bounding box center [261, 209] width 86 height 25
click at [292, 253] on div "None" at bounding box center [274, 248] width 112 height 25
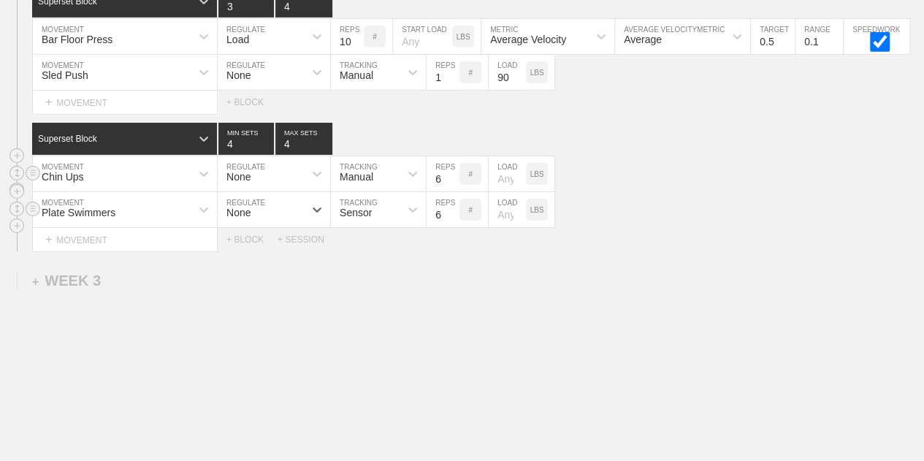
click at [397, 212] on div "Sensor" at bounding box center [365, 209] width 69 height 25
click at [364, 216] on div "Sensor" at bounding box center [356, 213] width 32 height 12
click at [371, 273] on div "Manual" at bounding box center [378, 273] width 95 height 25
click at [446, 219] on input "5" at bounding box center [443, 209] width 33 height 35
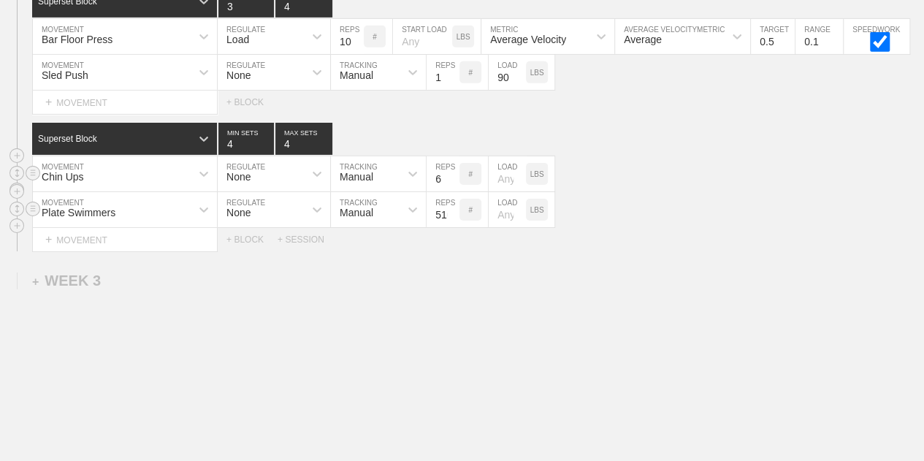
scroll to position [0, 5]
type input "516"
click at [490, 217] on input "number" at bounding box center [507, 209] width 37 height 35
type input "5"
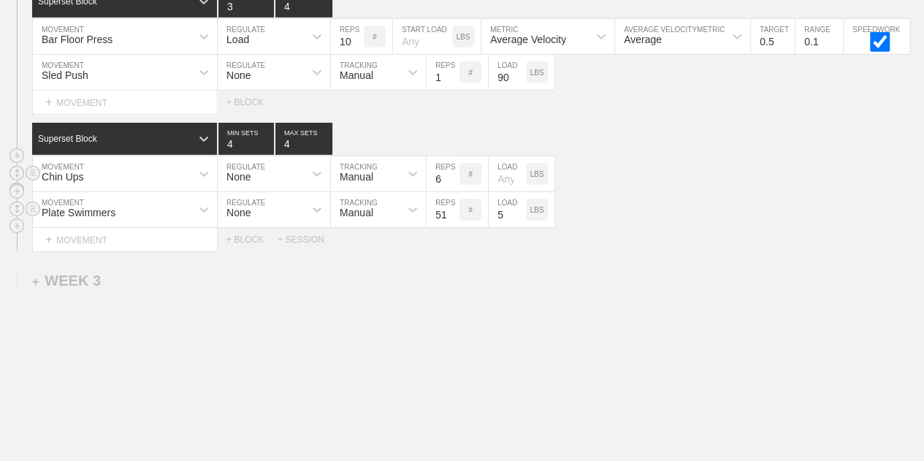
click at [602, 202] on div "Plate Swimmers MOVEMENT None REGULATE Manual TRACKING 516 REPS # 5 LOAD LBS" at bounding box center [462, 210] width 924 height 36
click at [431, 182] on input "6" at bounding box center [443, 173] width 33 height 35
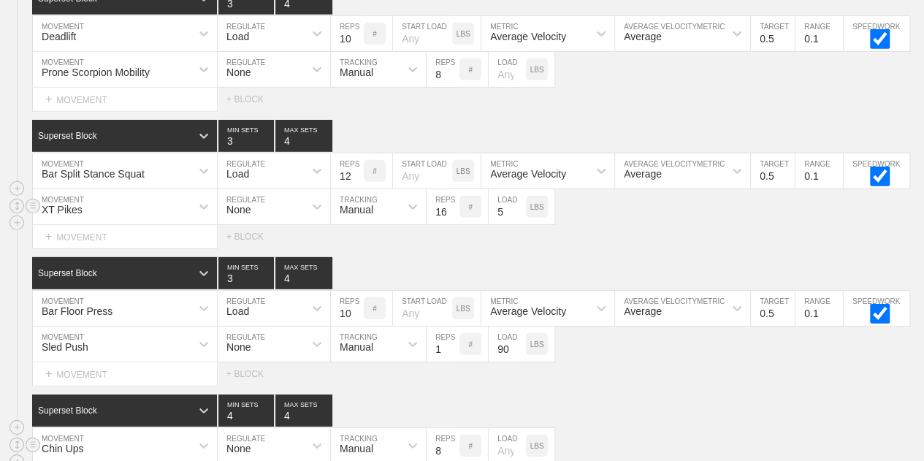
scroll to position [2068, 0]
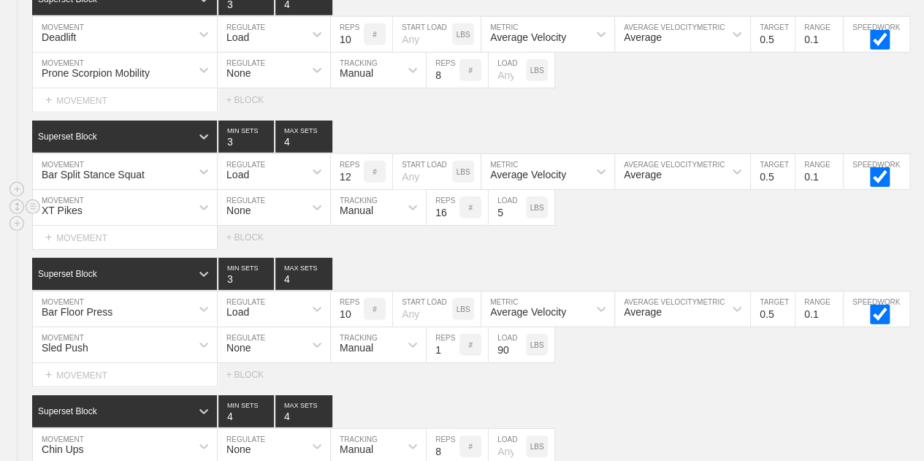
type input "8"
click at [438, 221] on input "16" at bounding box center [443, 207] width 33 height 35
type input "10"
click at [494, 219] on input "5" at bounding box center [507, 207] width 37 height 35
click at [634, 104] on div "Select... MOVEMENT + MOVEMENT + BLOCK" at bounding box center [462, 99] width 924 height 23
